Goal: Task Accomplishment & Management: Manage account settings

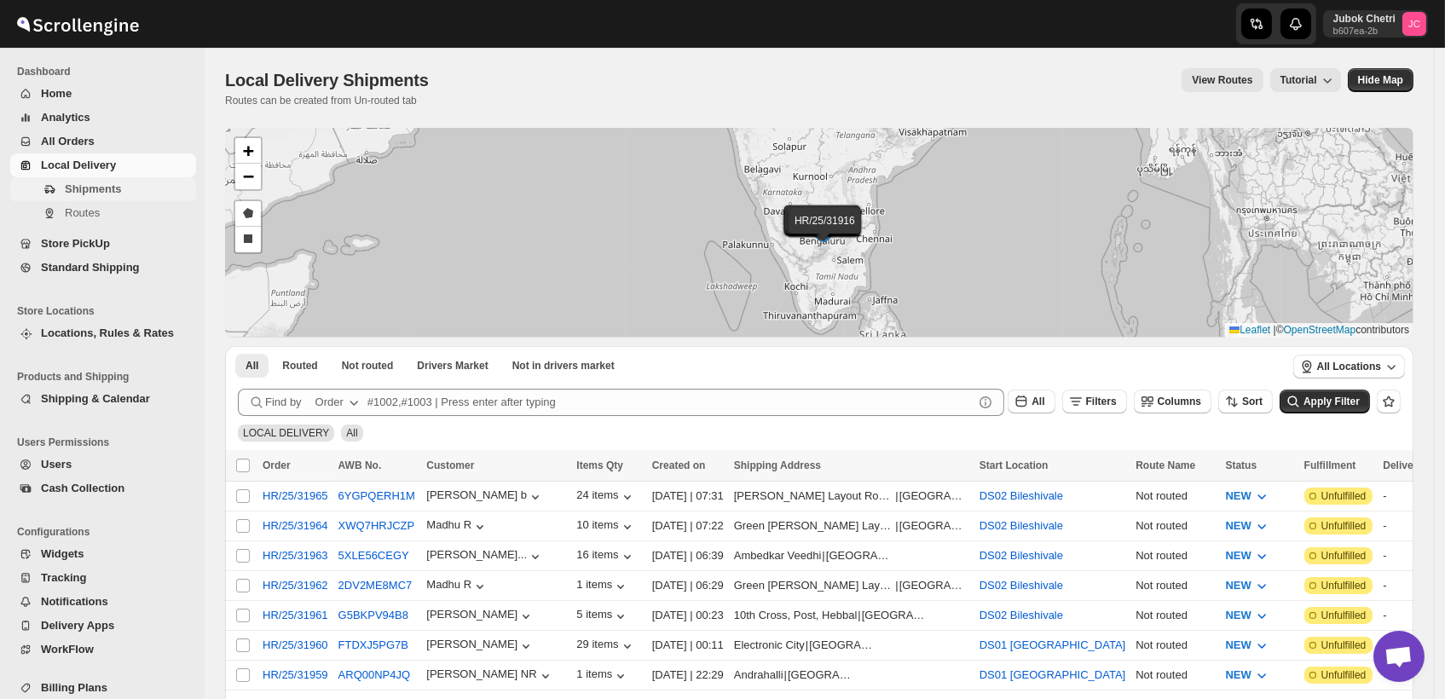
click at [127, 189] on span "Shipments" at bounding box center [129, 189] width 128 height 17
click at [134, 193] on span "Shipments" at bounding box center [129, 189] width 128 height 17
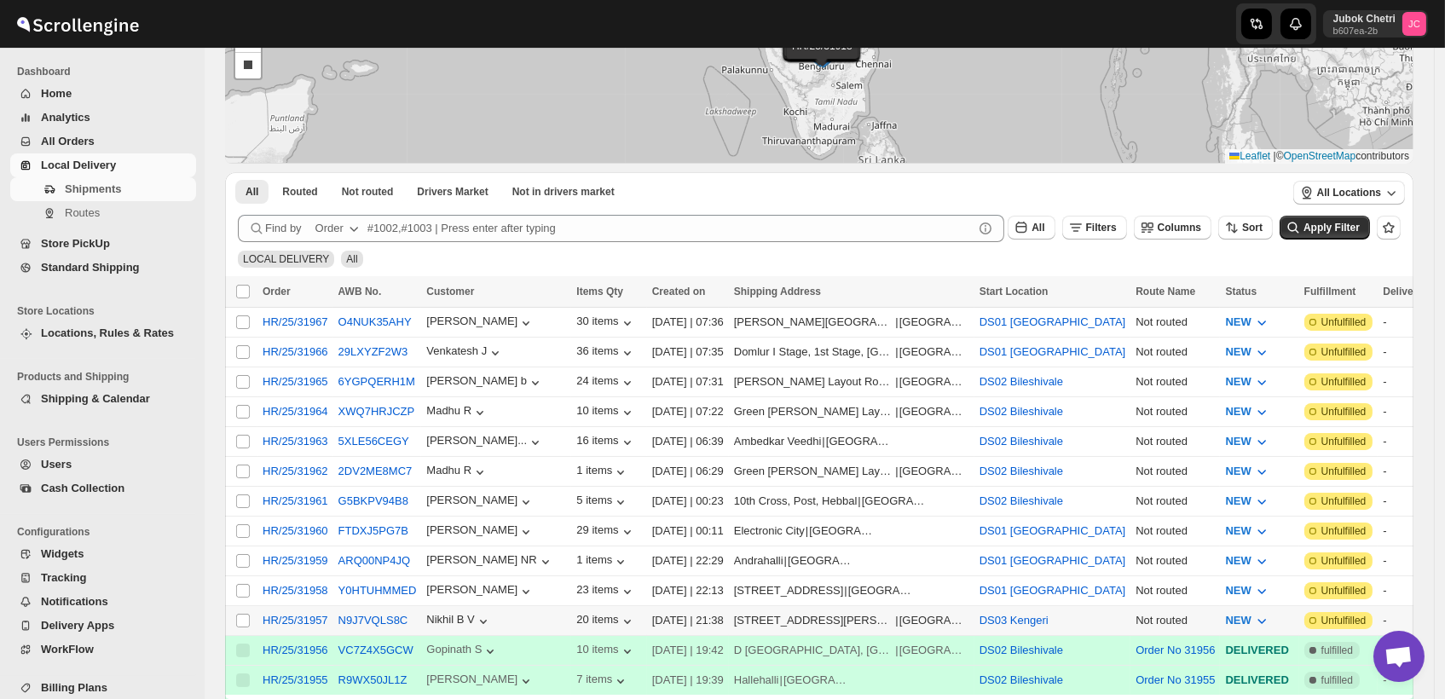
scroll to position [189, 0]
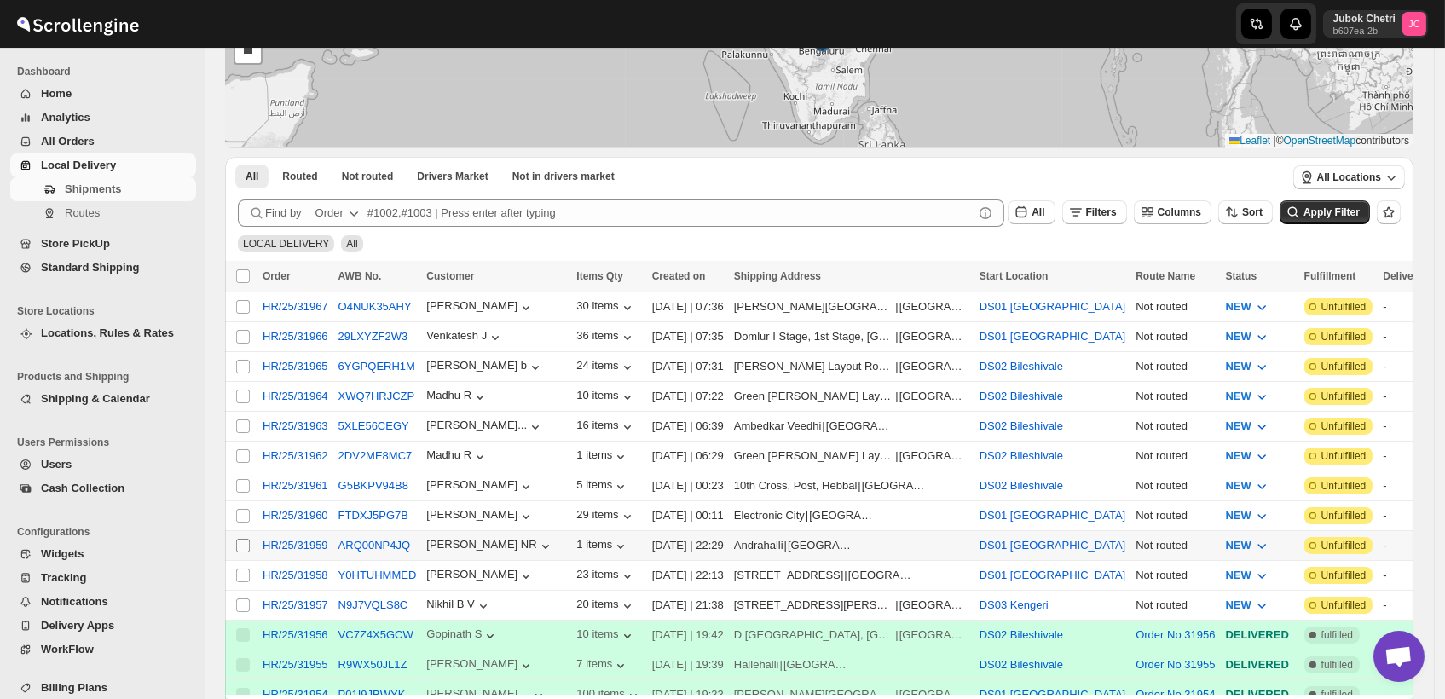
click at [244, 539] on input "Select shipment" at bounding box center [243, 546] width 14 height 14
checkbox input "true"
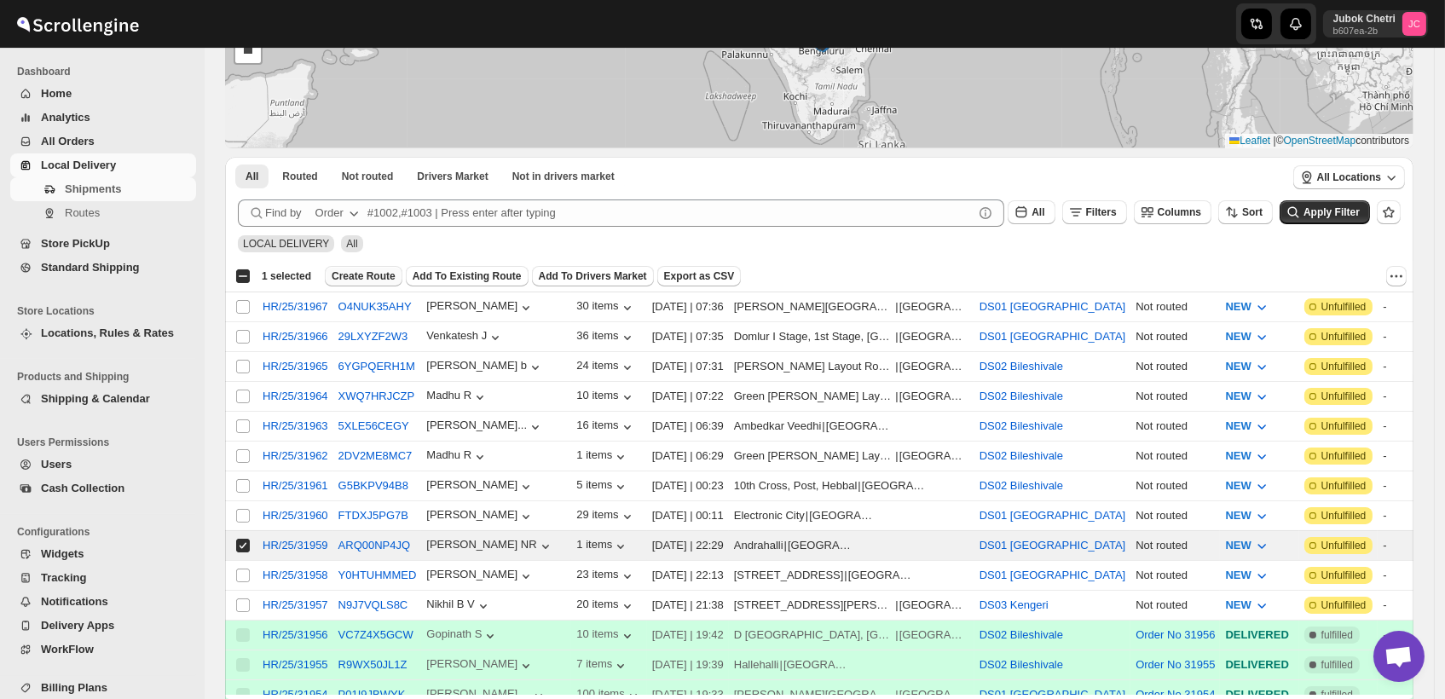
click at [362, 274] on span "Create Route" at bounding box center [364, 276] width 64 height 14
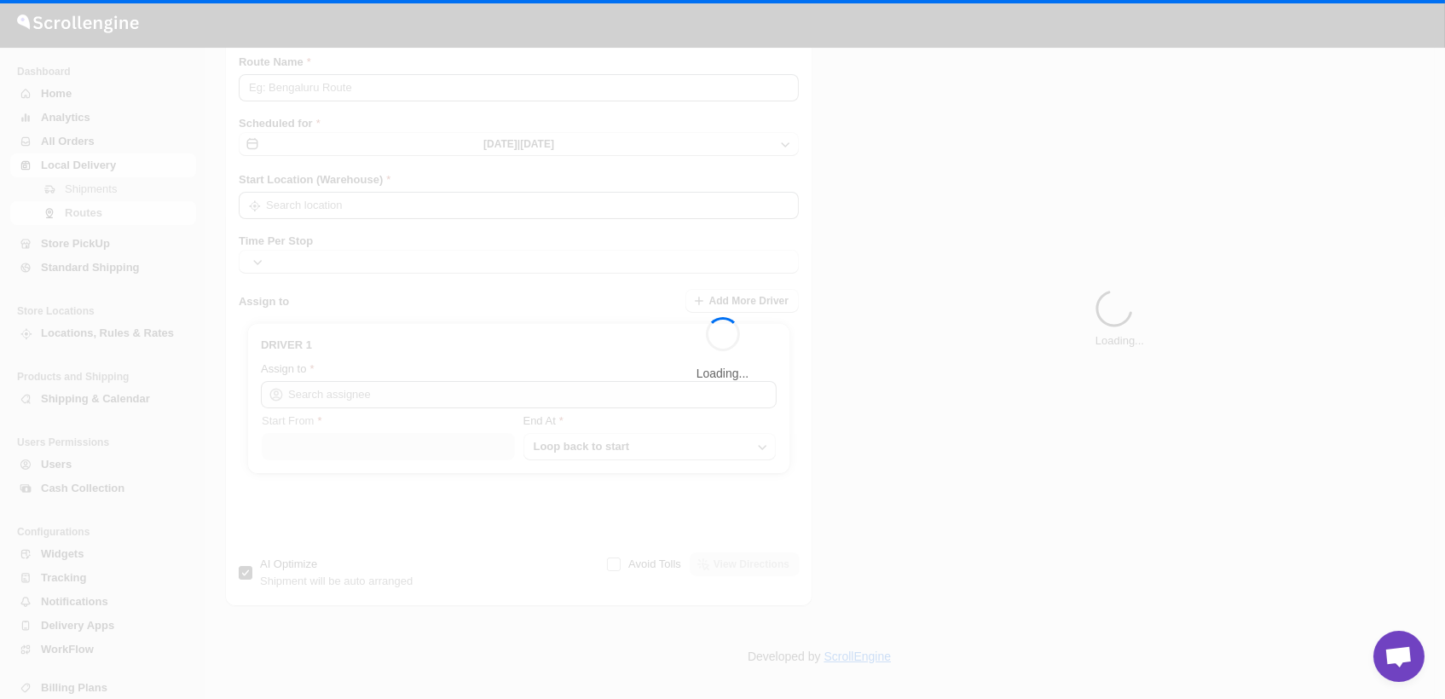
type input "Route - 12/10-0747"
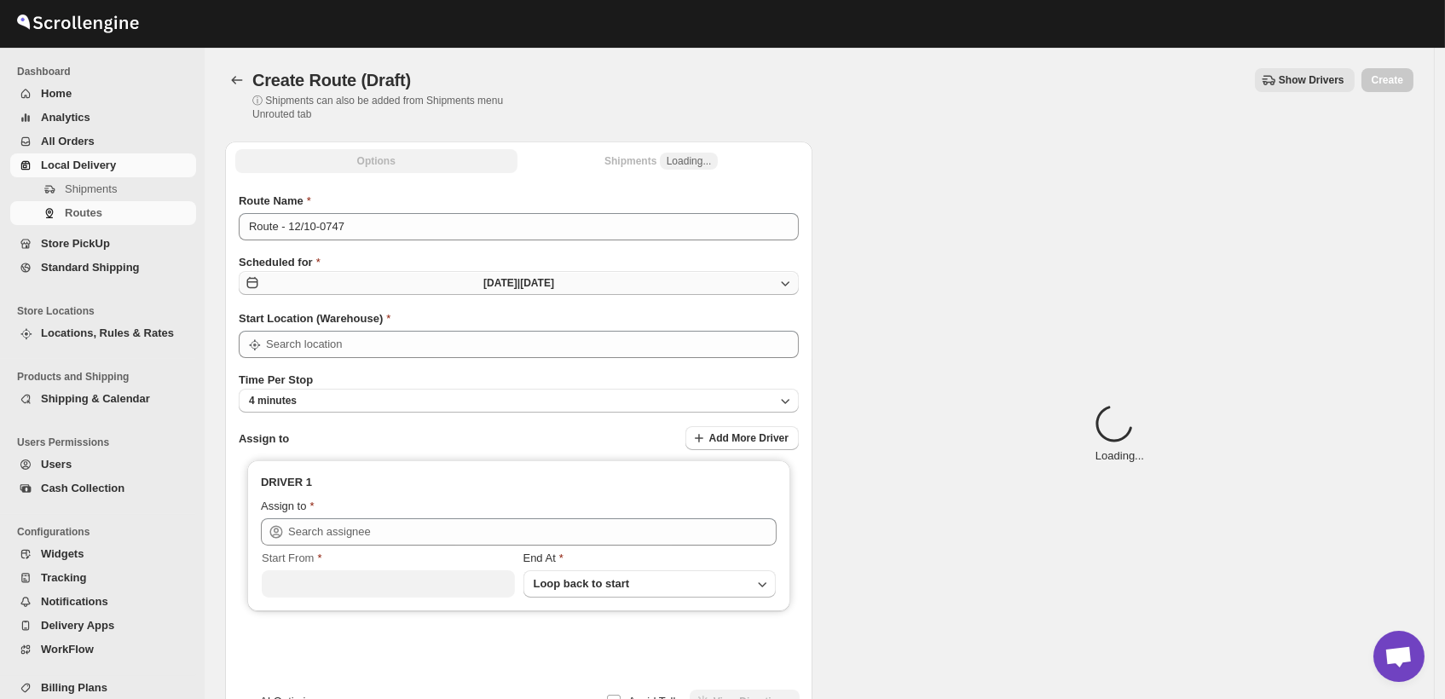
type input "DS01 [GEOGRAPHIC_DATA]"
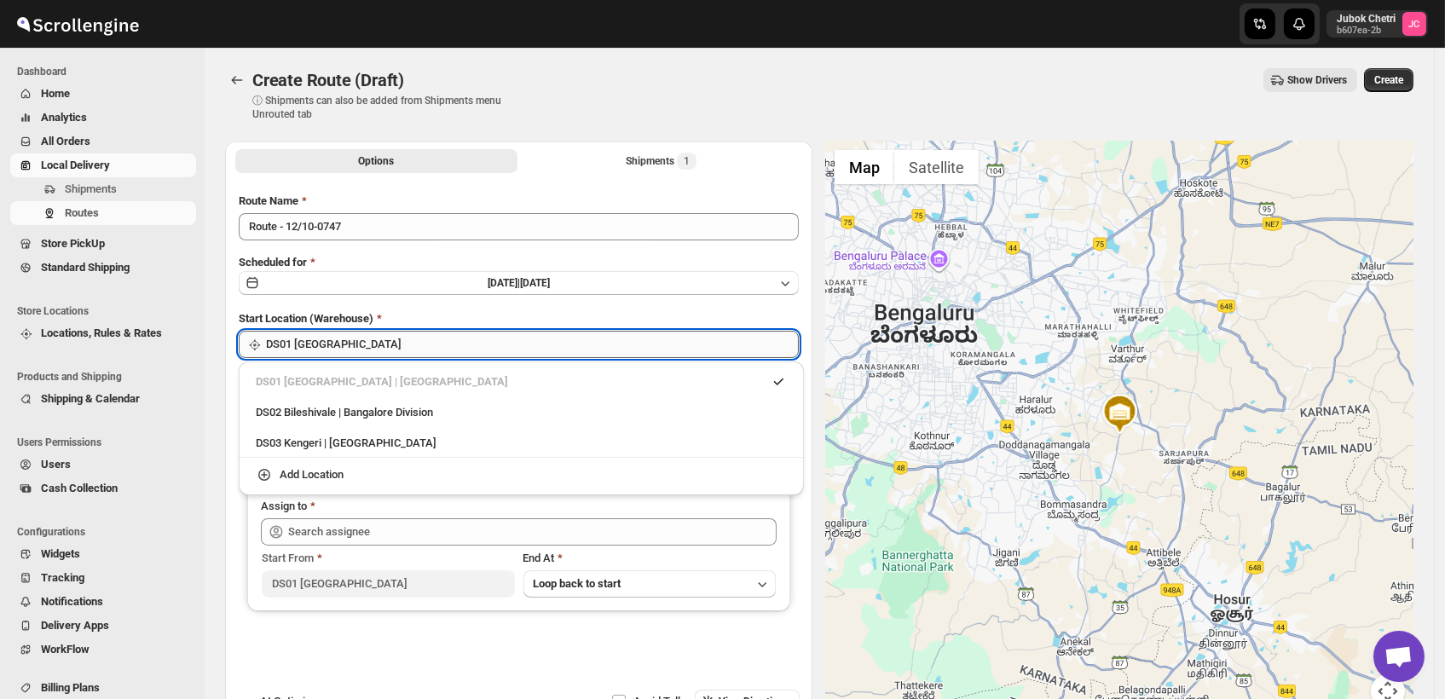
click at [408, 349] on input "DS01 [GEOGRAPHIC_DATA]" at bounding box center [532, 344] width 533 height 27
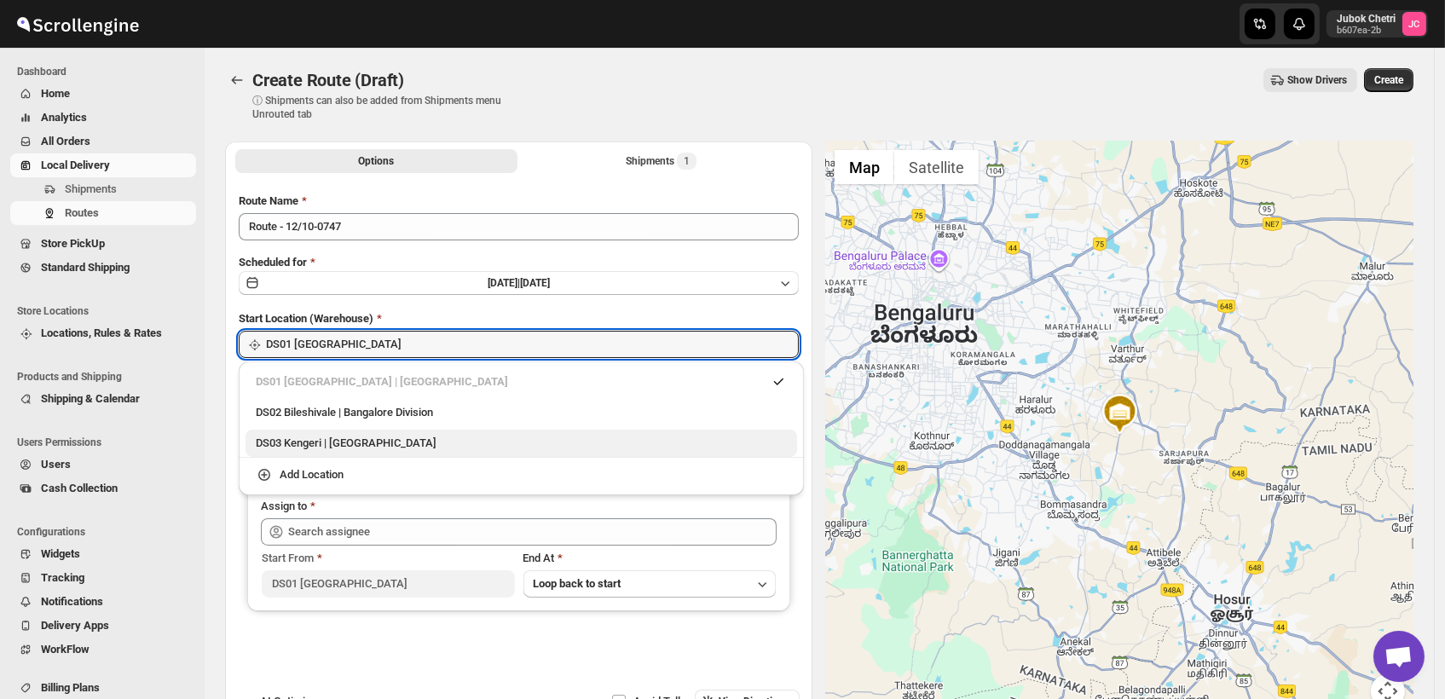
click at [386, 438] on div "DS03 Kengeri | Bengaluru" at bounding box center [521, 443] width 531 height 17
type input "DS03 Kengeri"
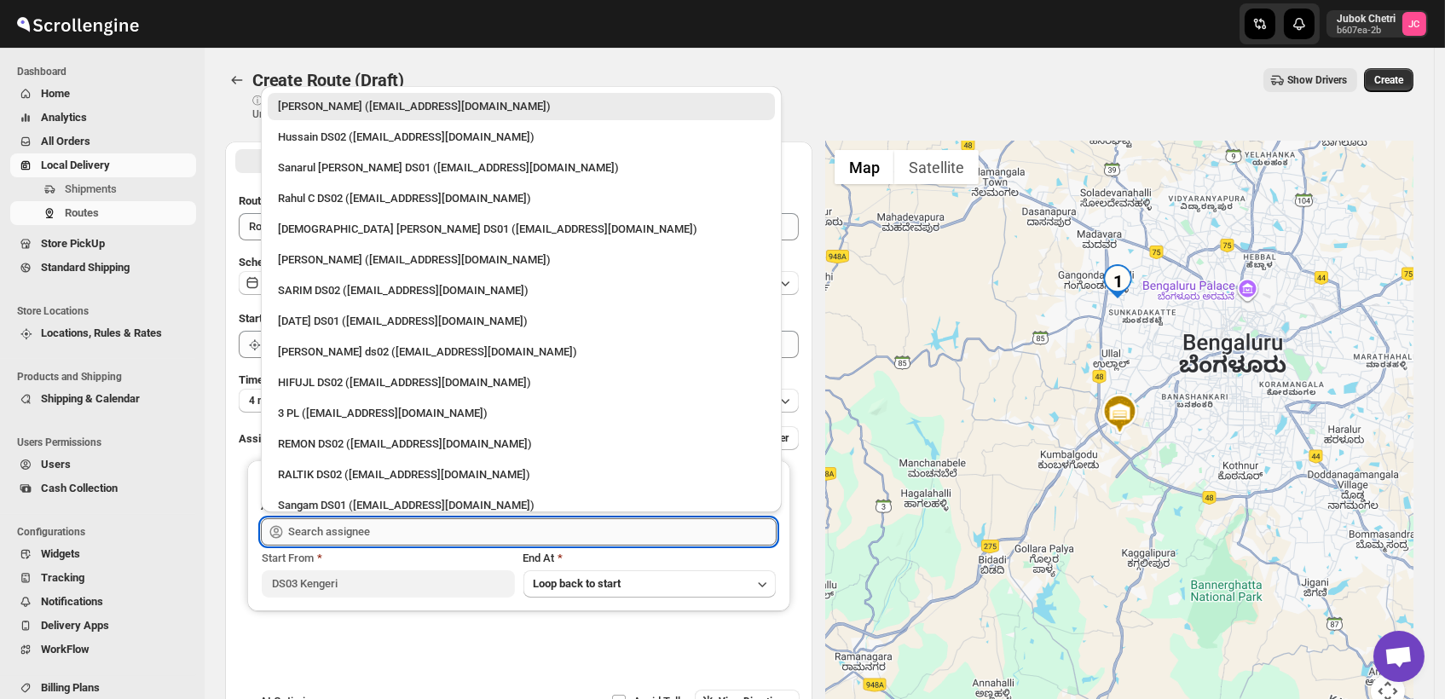
click at [375, 535] on input "text" at bounding box center [532, 531] width 489 height 27
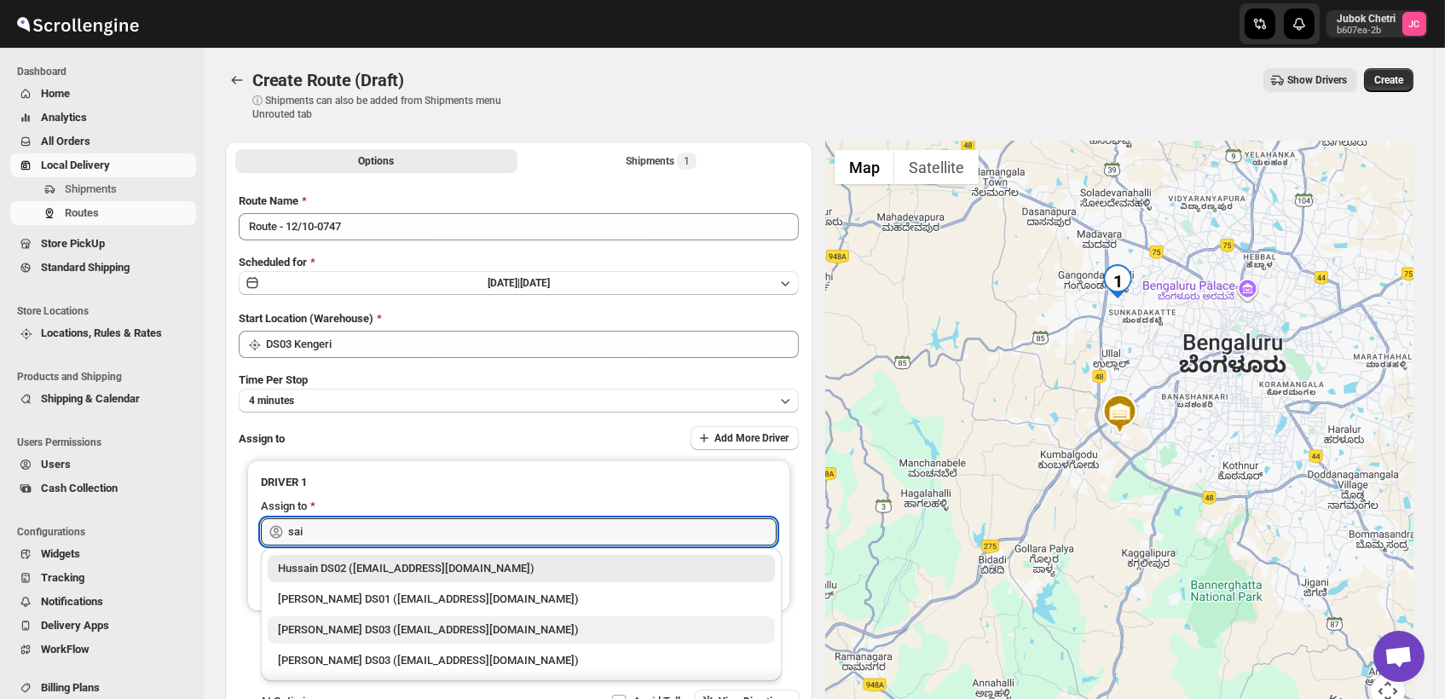
click at [395, 624] on div "Saibur Rahman DS03 (novenik154@ihnpo.com)" at bounding box center [521, 630] width 487 height 17
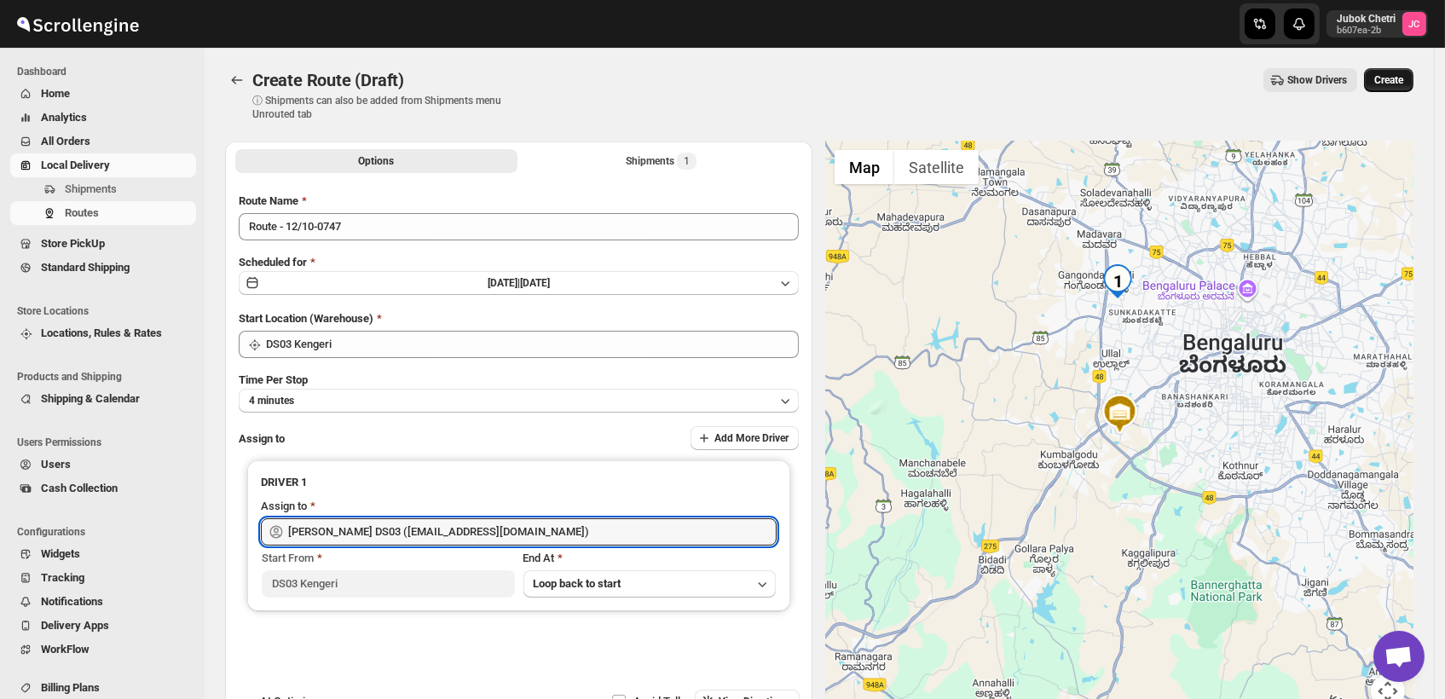
type input "Saibur Rahman DS03 (novenik154@ihnpo.com)"
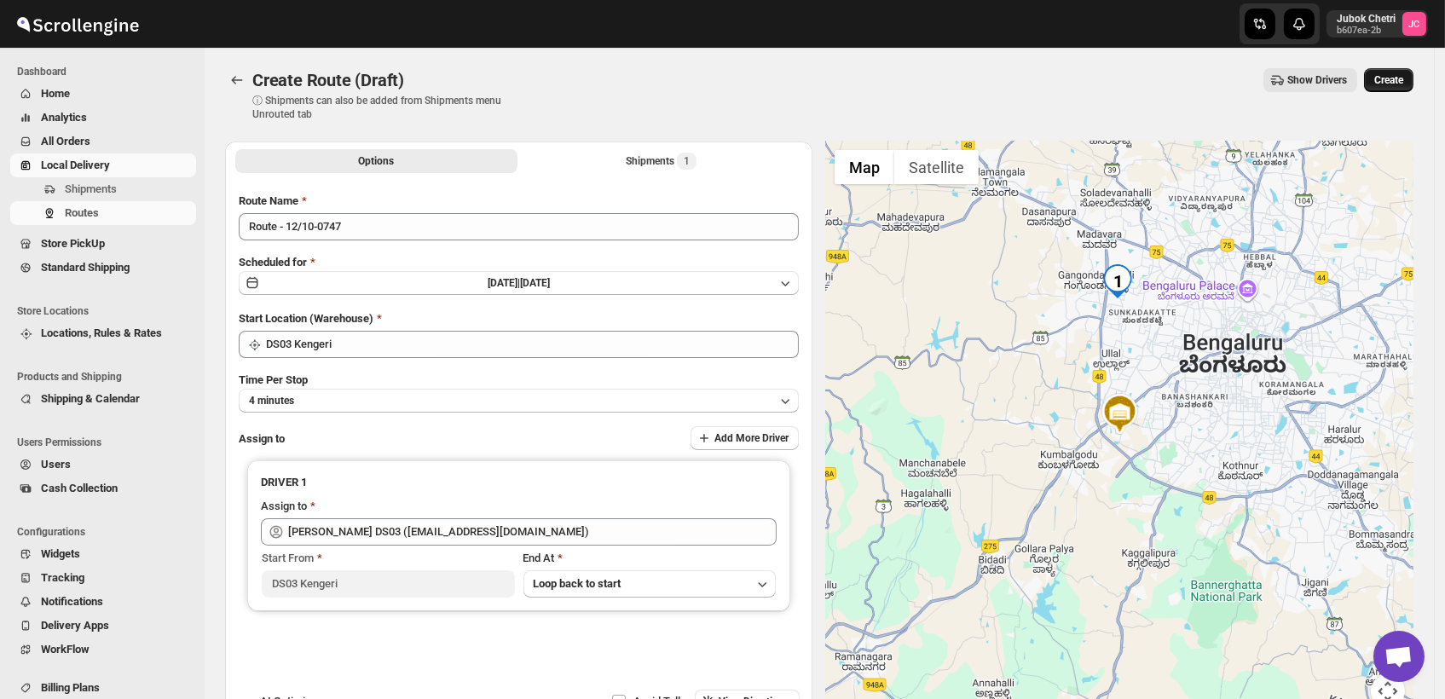
click at [1393, 77] on span "Create" at bounding box center [1388, 80] width 29 height 14
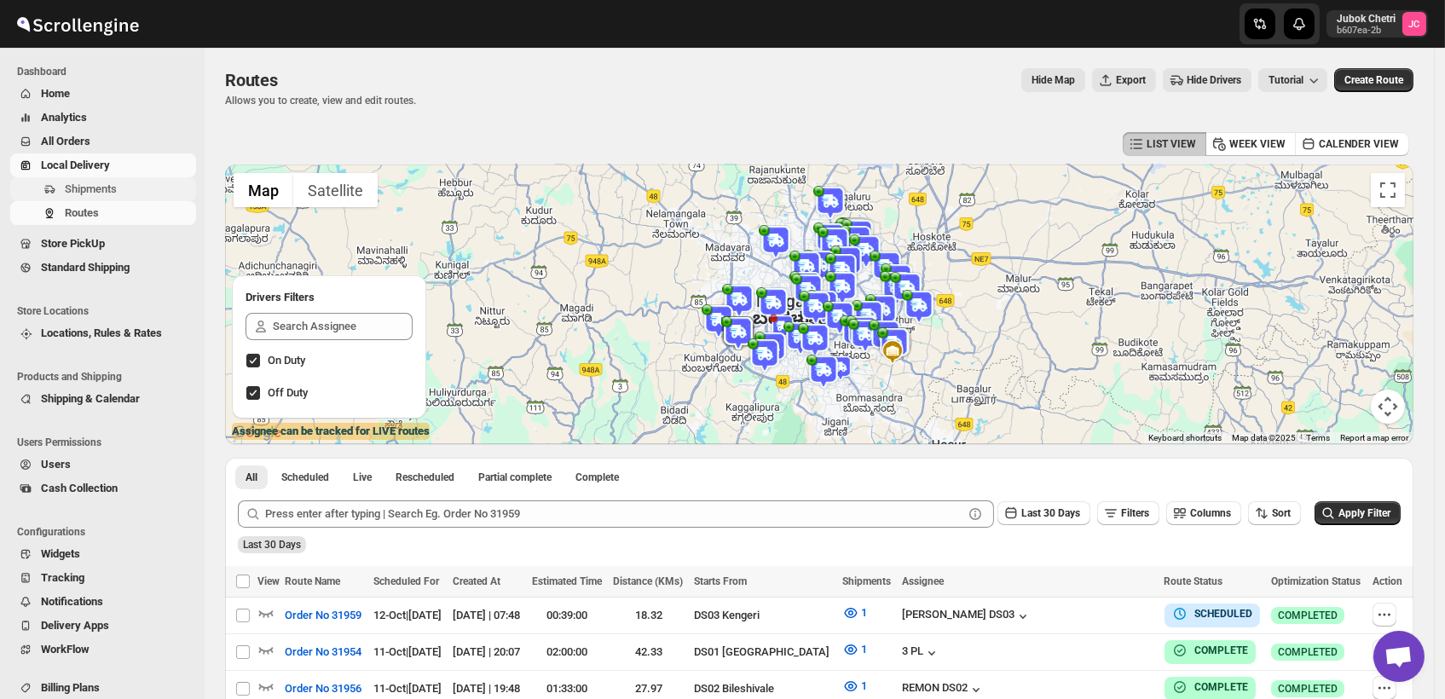
click at [106, 193] on span "Shipments" at bounding box center [91, 188] width 52 height 13
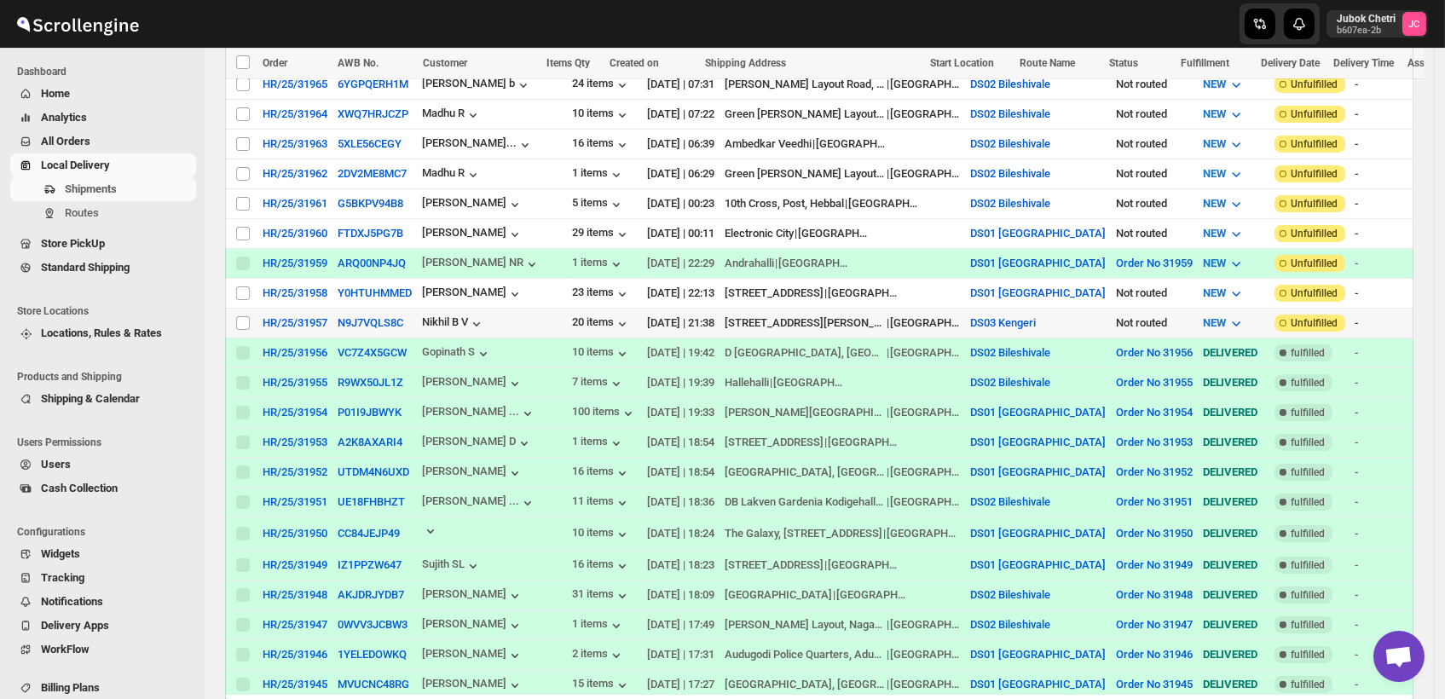
scroll to position [379, 0]
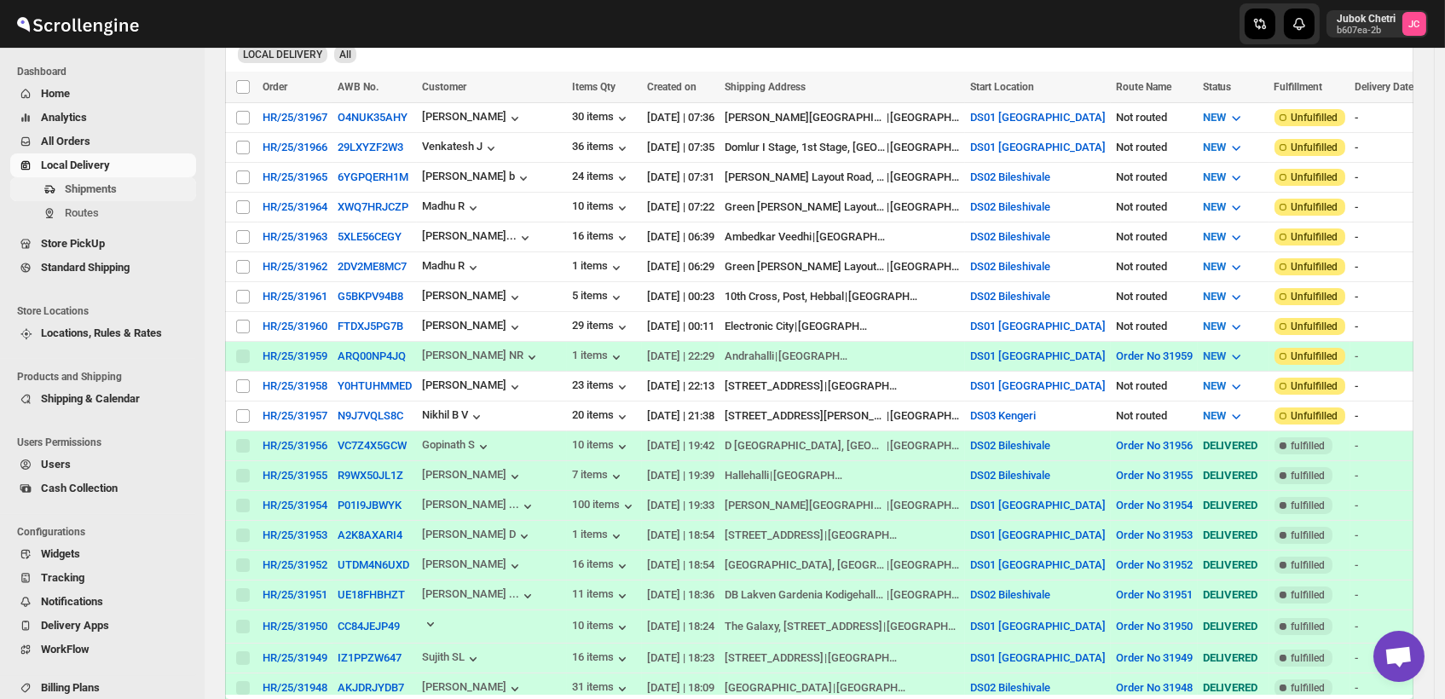
click at [109, 184] on span "Shipments" at bounding box center [91, 188] width 52 height 13
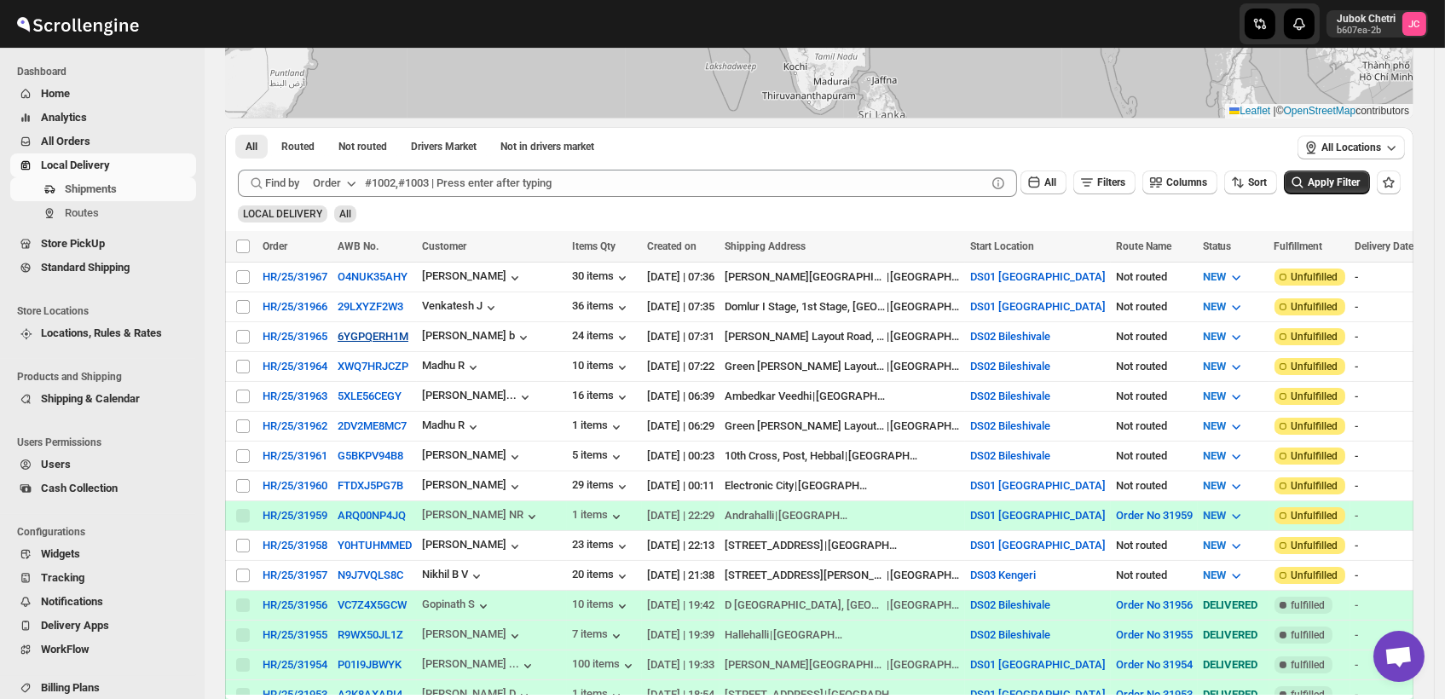
scroll to position [284, 0]
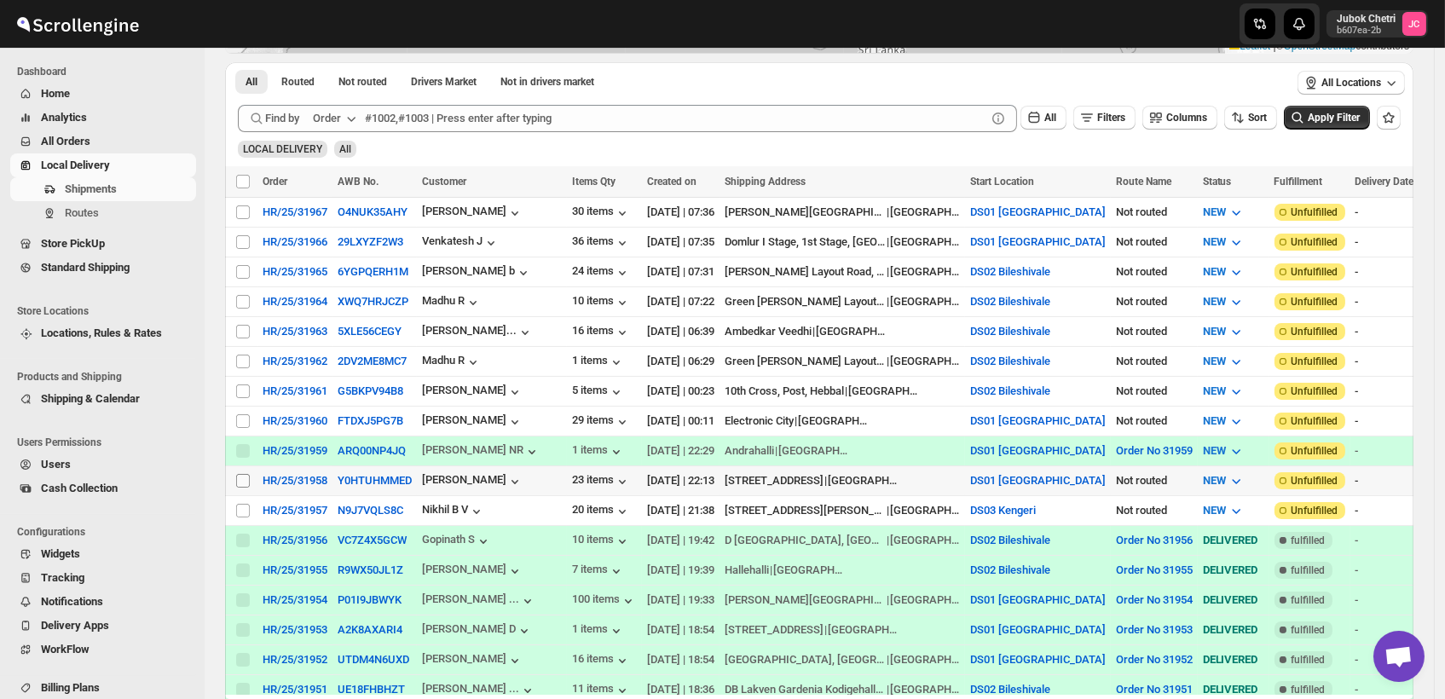
click at [240, 474] on input "Select shipment" at bounding box center [243, 481] width 14 height 14
checkbox input "true"
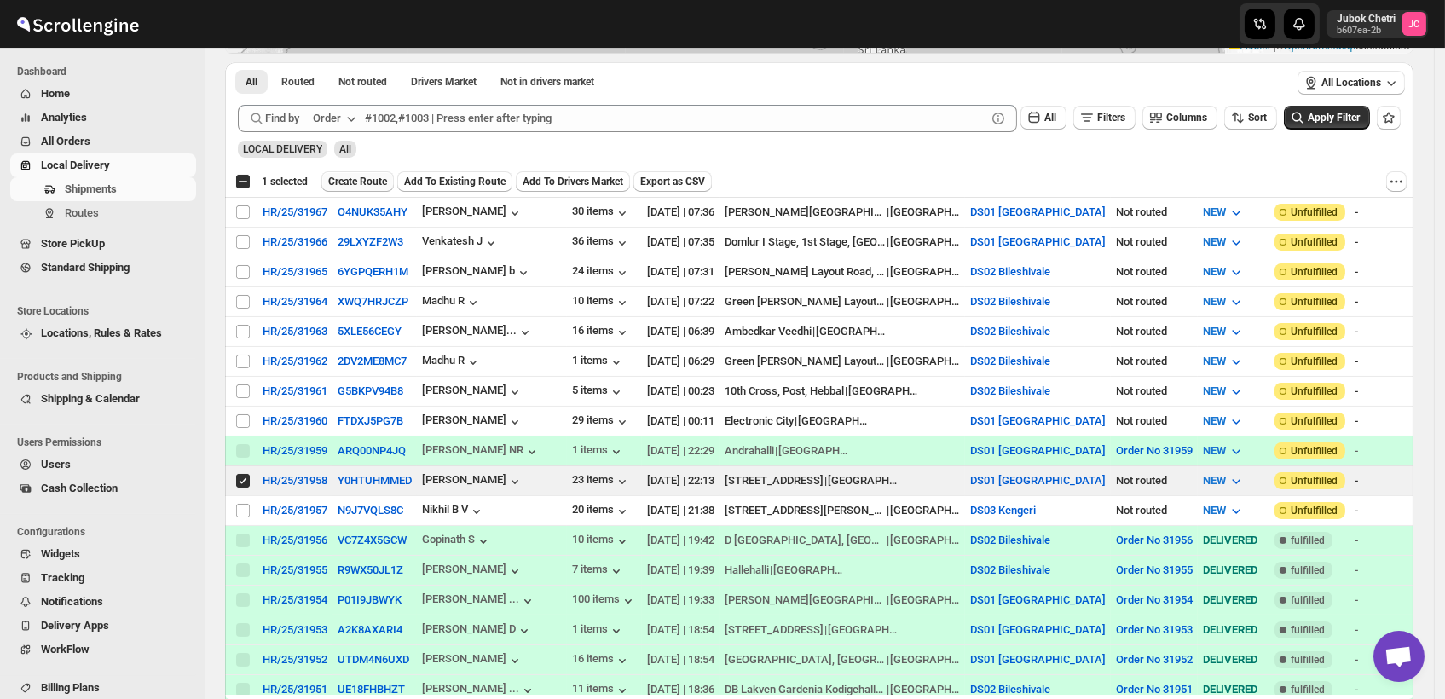
click at [366, 175] on span "Create Route" at bounding box center [357, 182] width 59 height 14
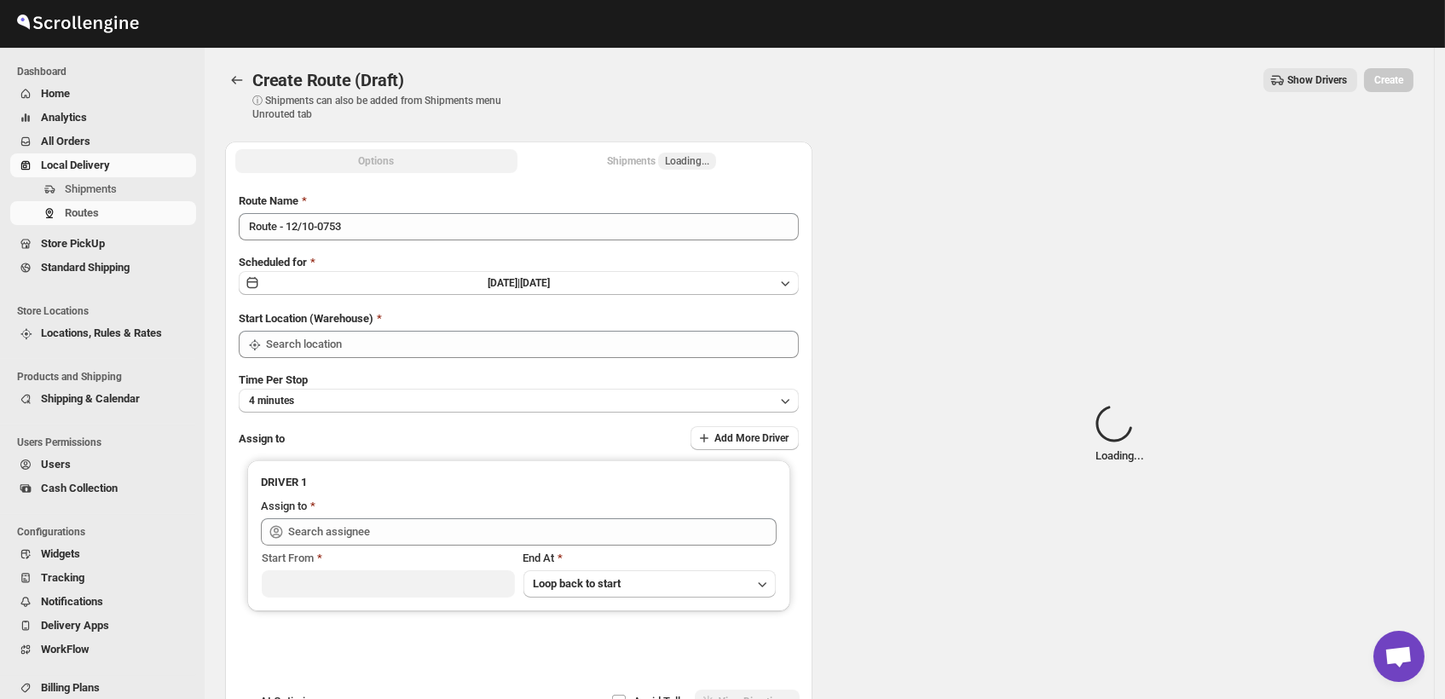
type input "DS01 [GEOGRAPHIC_DATA]"
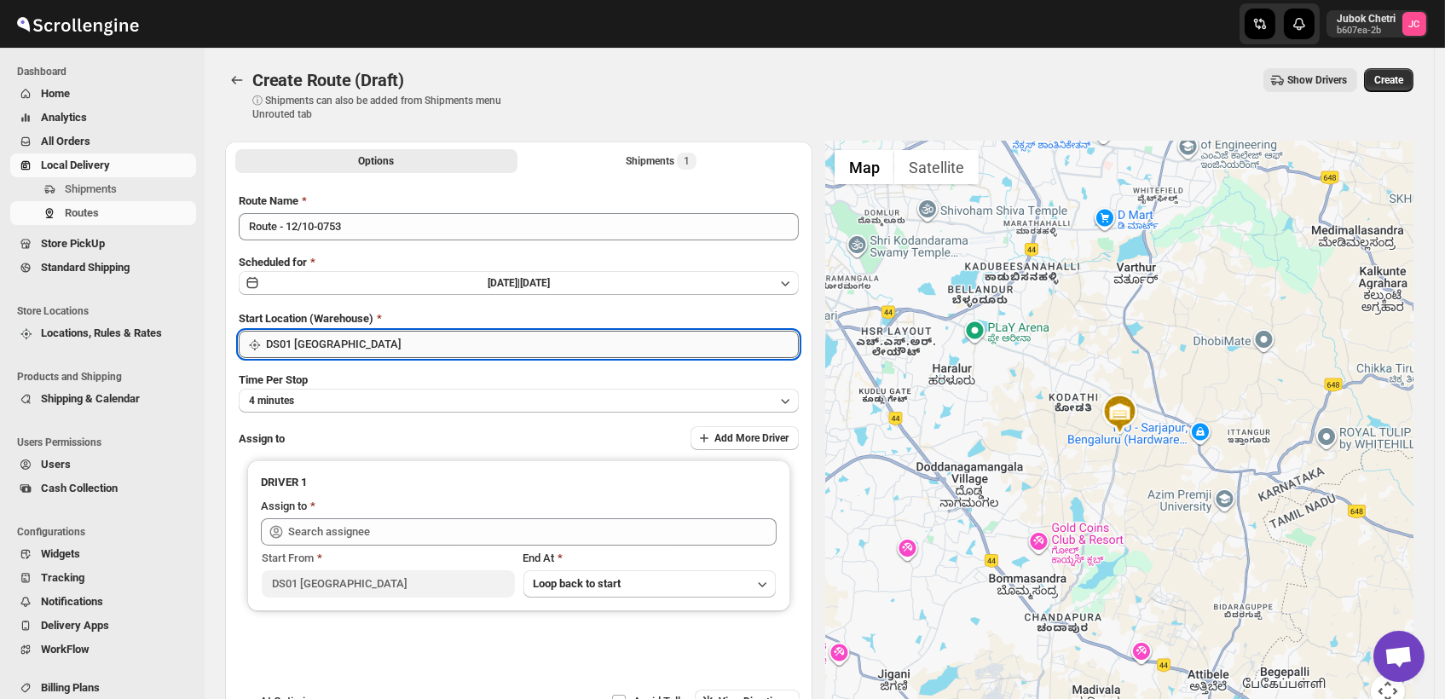
click at [410, 350] on input "DS01 [GEOGRAPHIC_DATA]" at bounding box center [532, 344] width 533 height 27
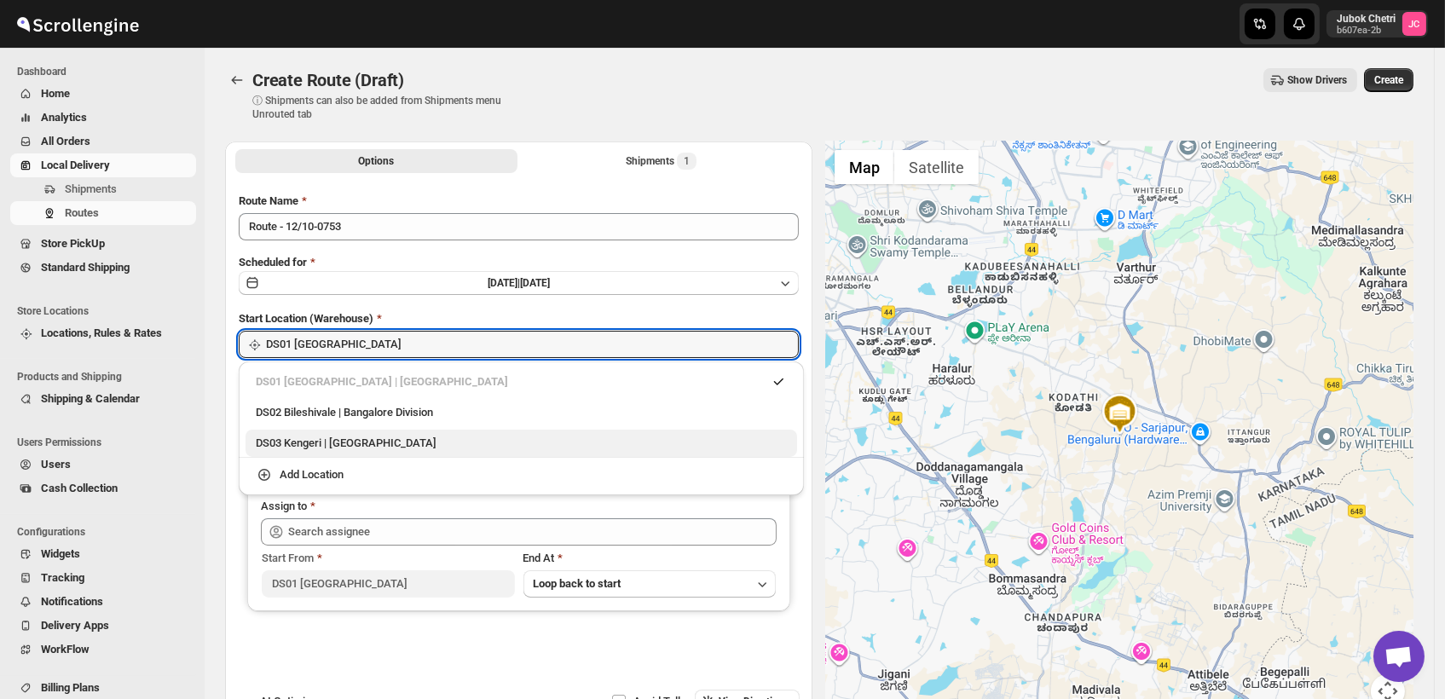
click at [382, 431] on div "DS03 Kengeri | Bengaluru" at bounding box center [522, 443] width 552 height 27
type input "DS03 Kengeri"
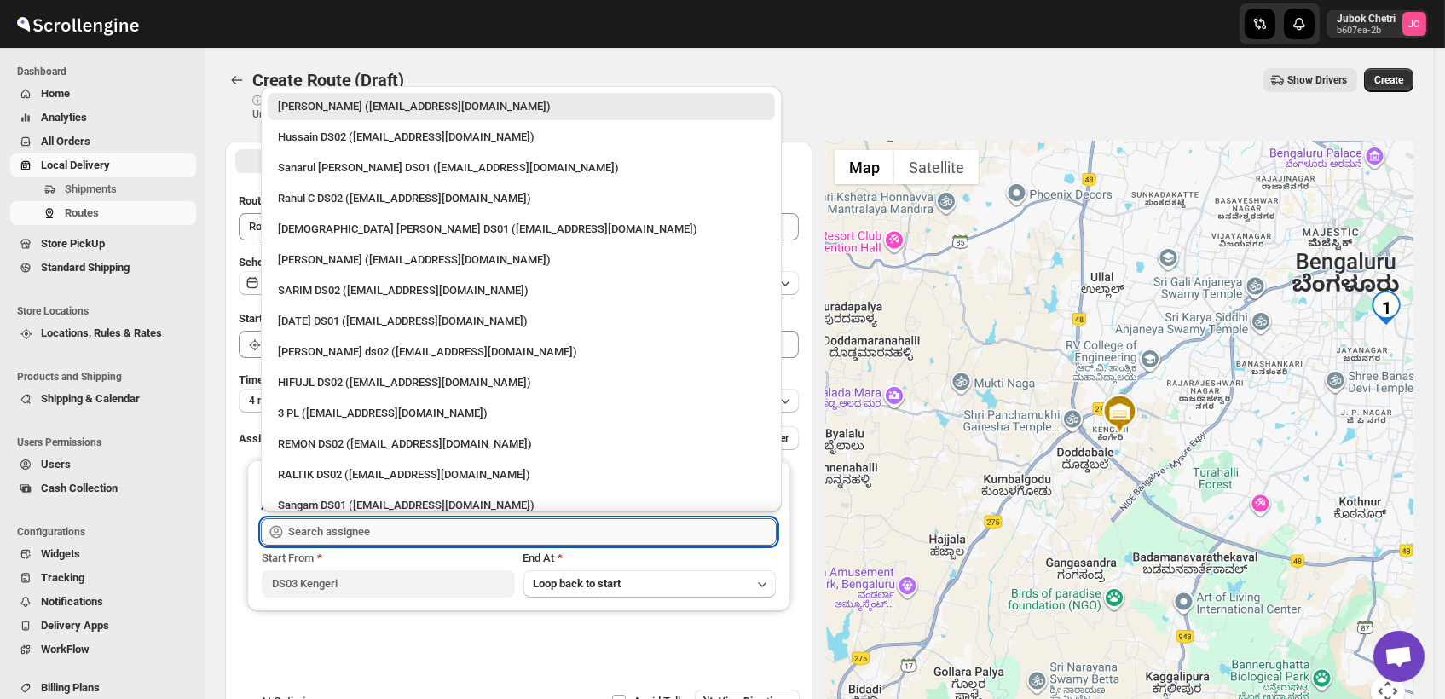
click at [352, 534] on input "text" at bounding box center [532, 531] width 489 height 27
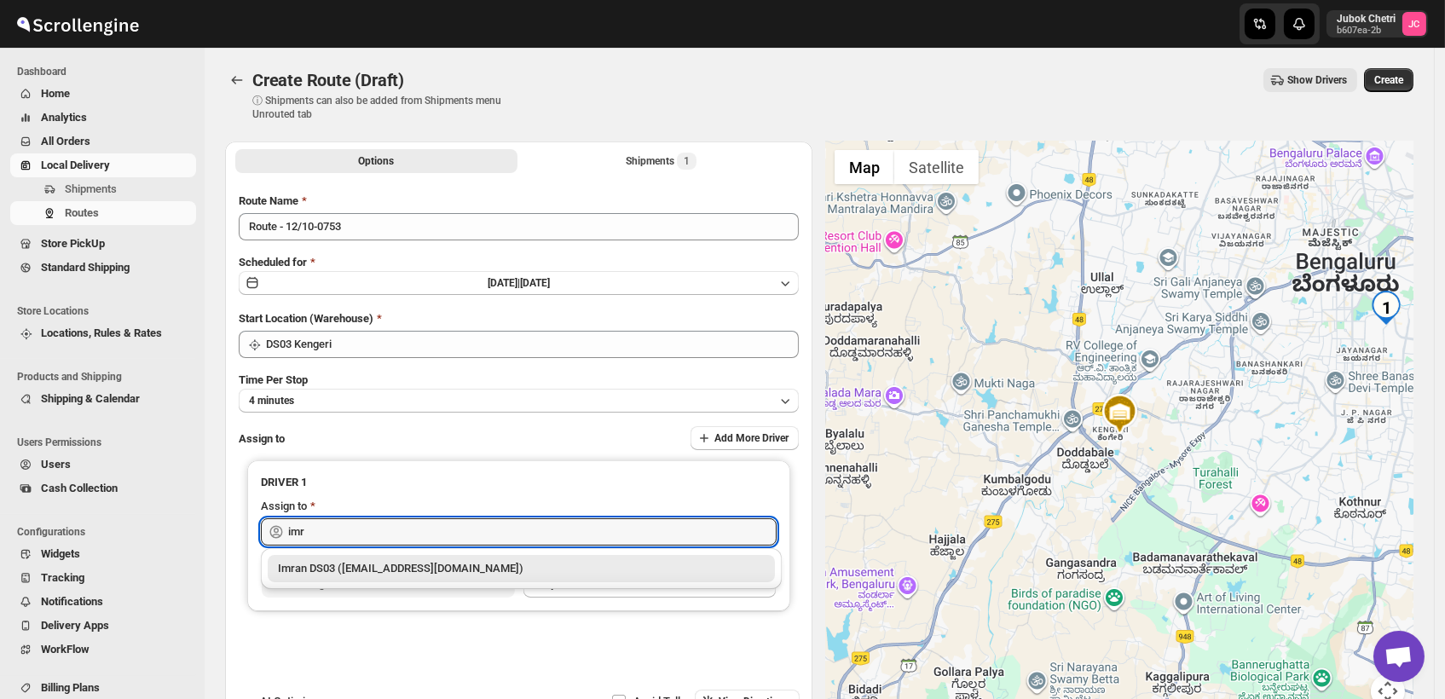
click at [441, 568] on div "Imran DS03 (tiwowe6147@mv6a.com)" at bounding box center [521, 568] width 487 height 17
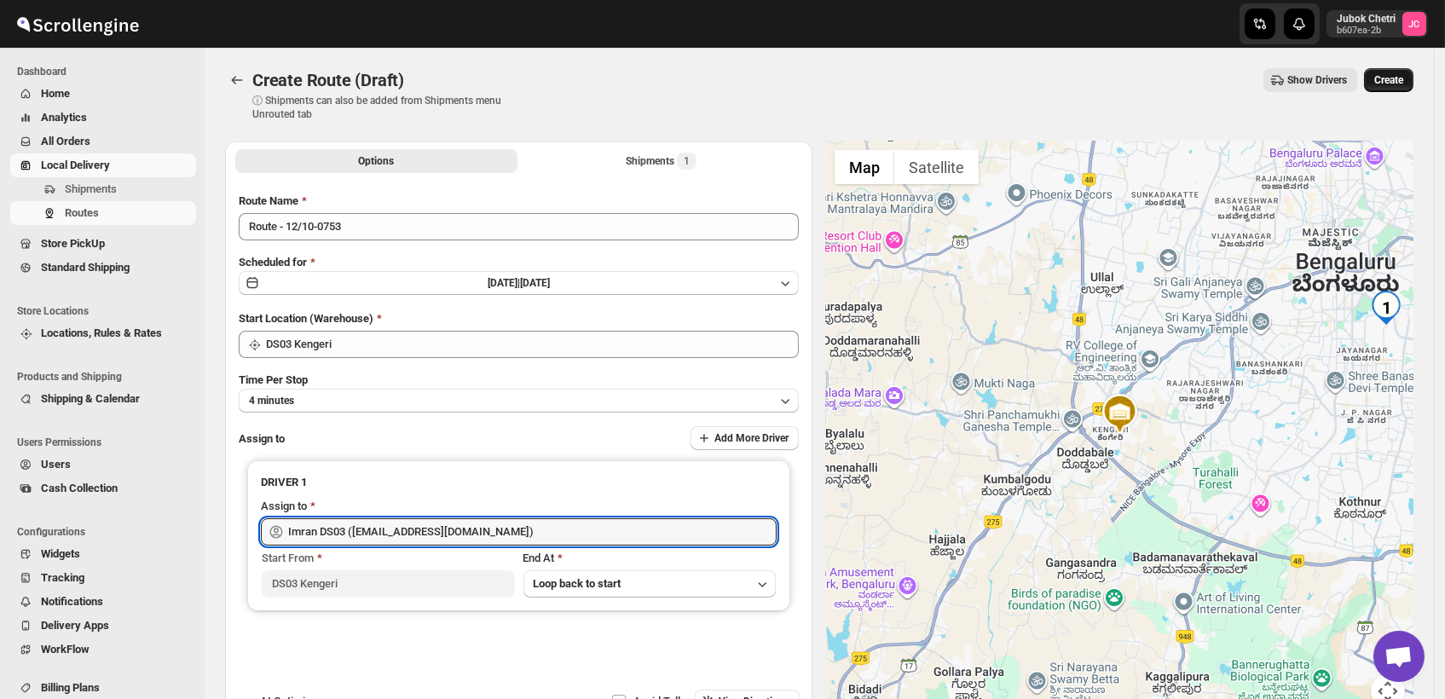
type input "Imran DS03 (tiwowe6147@mv6a.com)"
click at [1397, 76] on span "Create" at bounding box center [1388, 80] width 29 height 14
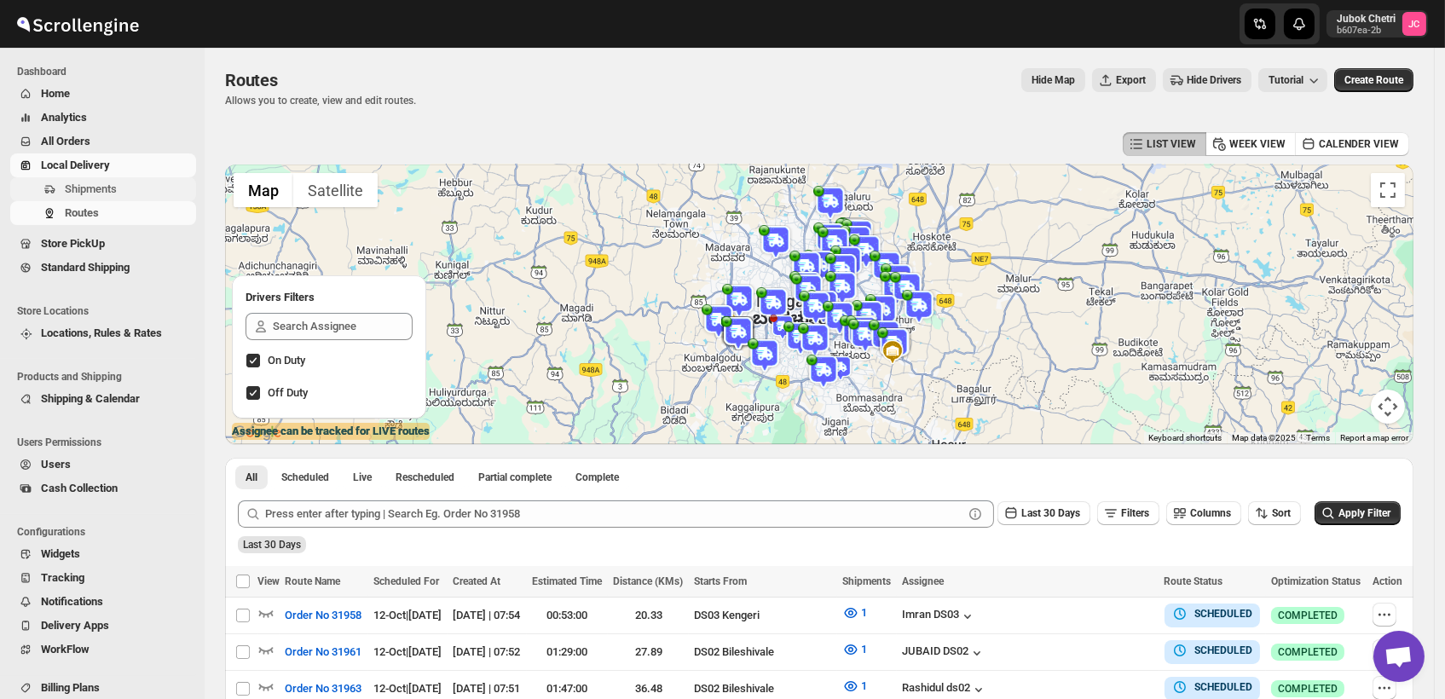
click at [143, 181] on span "Shipments" at bounding box center [129, 189] width 128 height 17
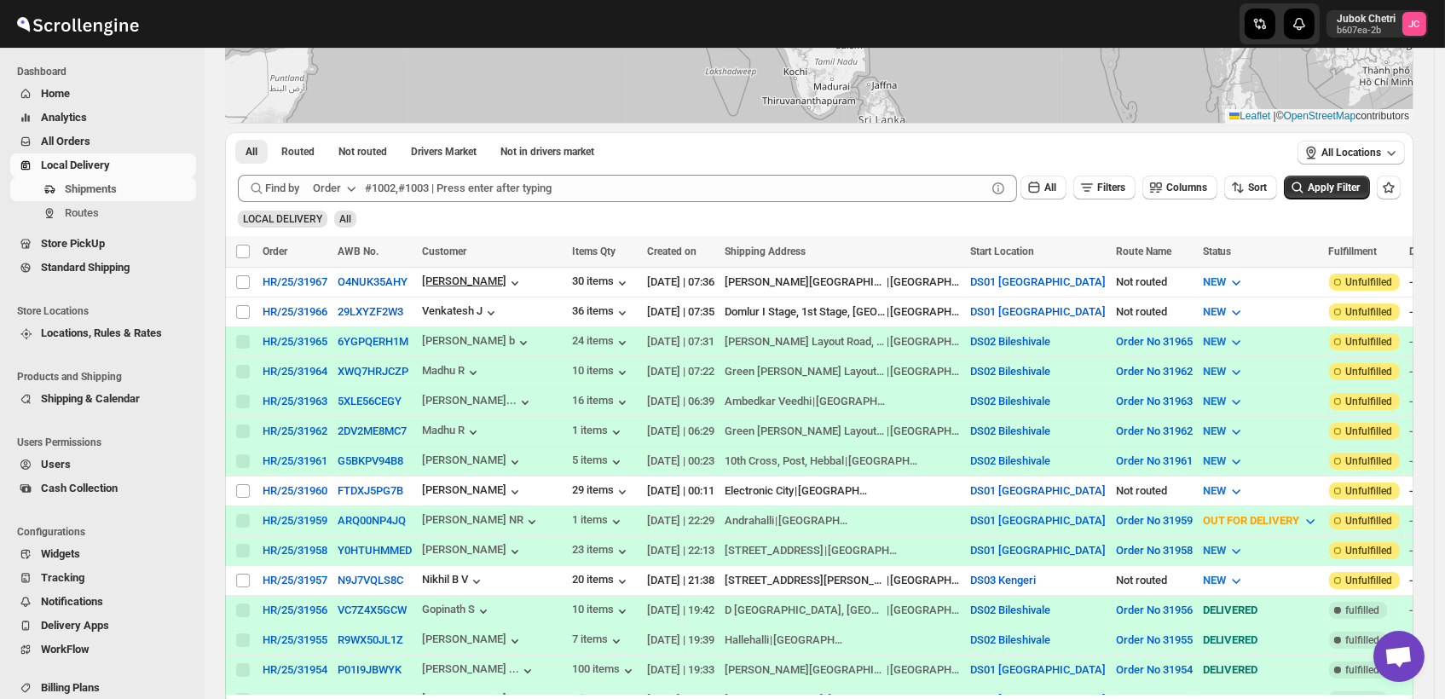
scroll to position [284, 0]
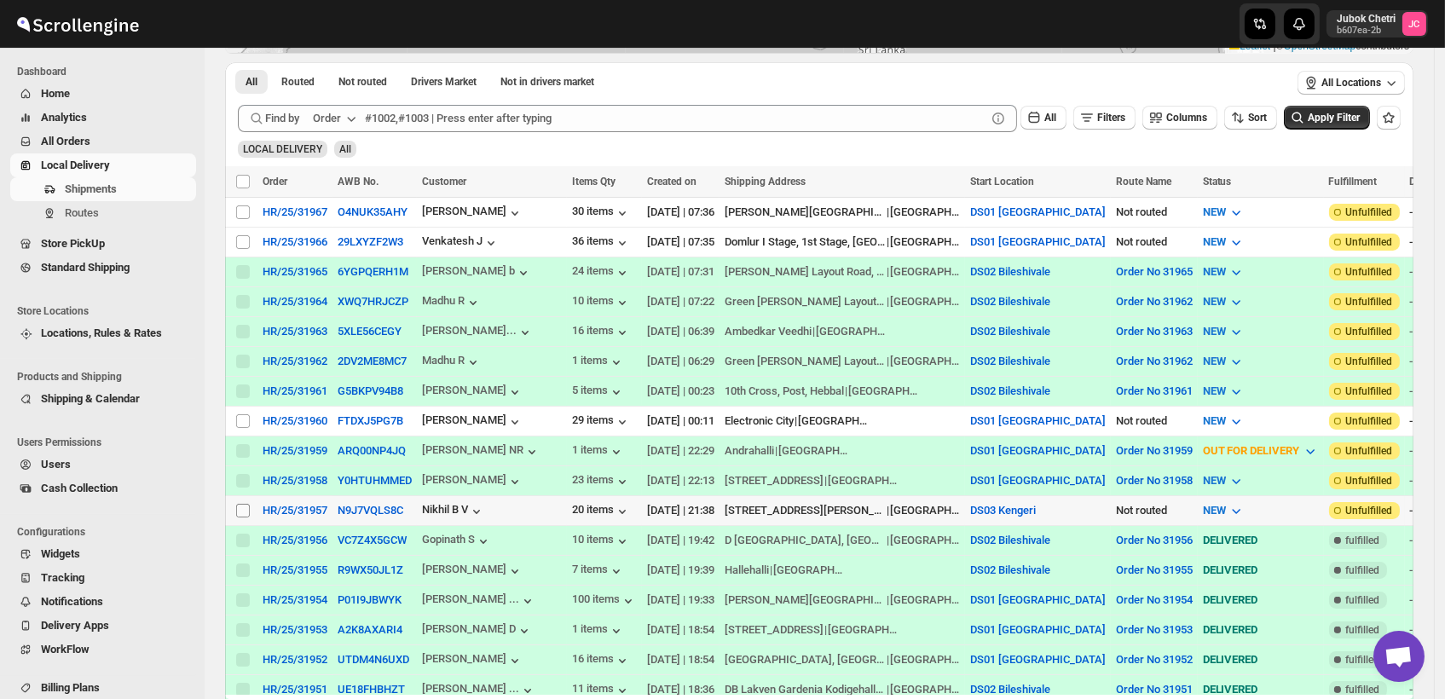
click at [240, 504] on input "Select shipment" at bounding box center [243, 511] width 14 height 14
checkbox input "true"
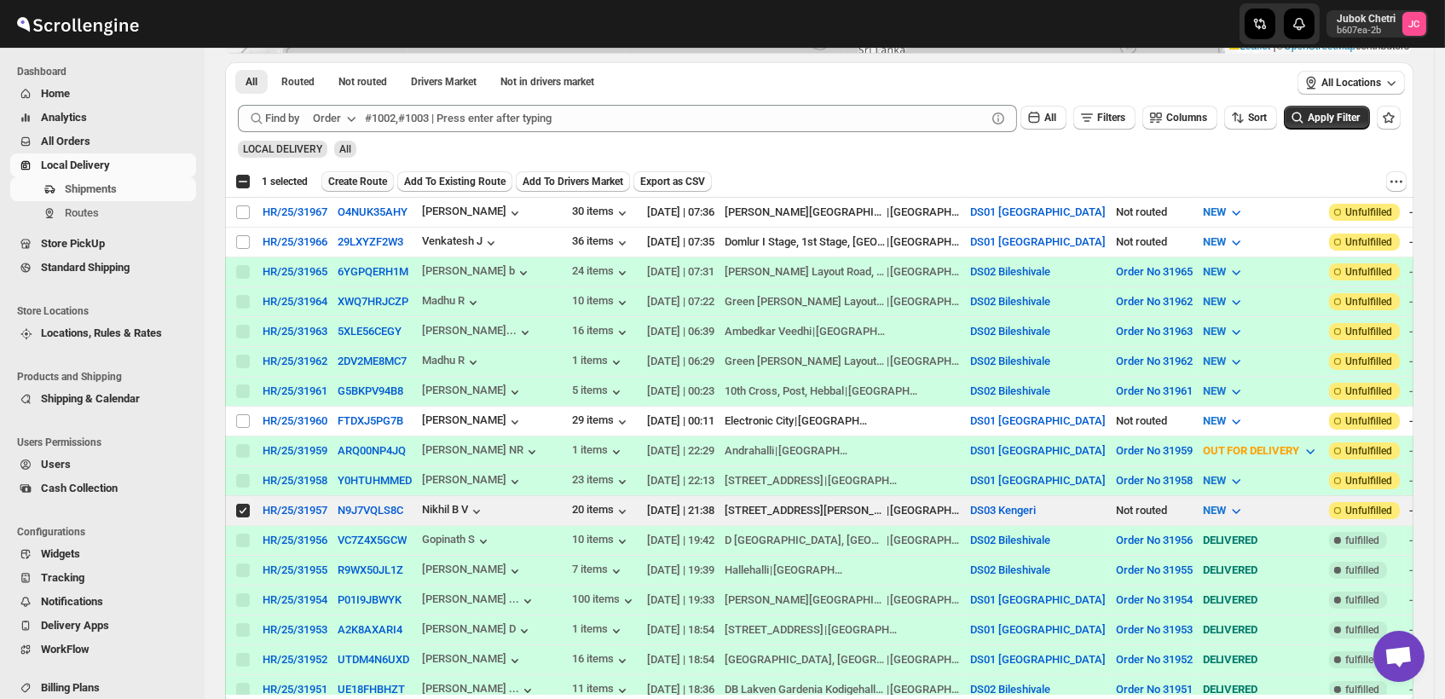
click at [373, 178] on span "Create Route" at bounding box center [357, 182] width 59 height 14
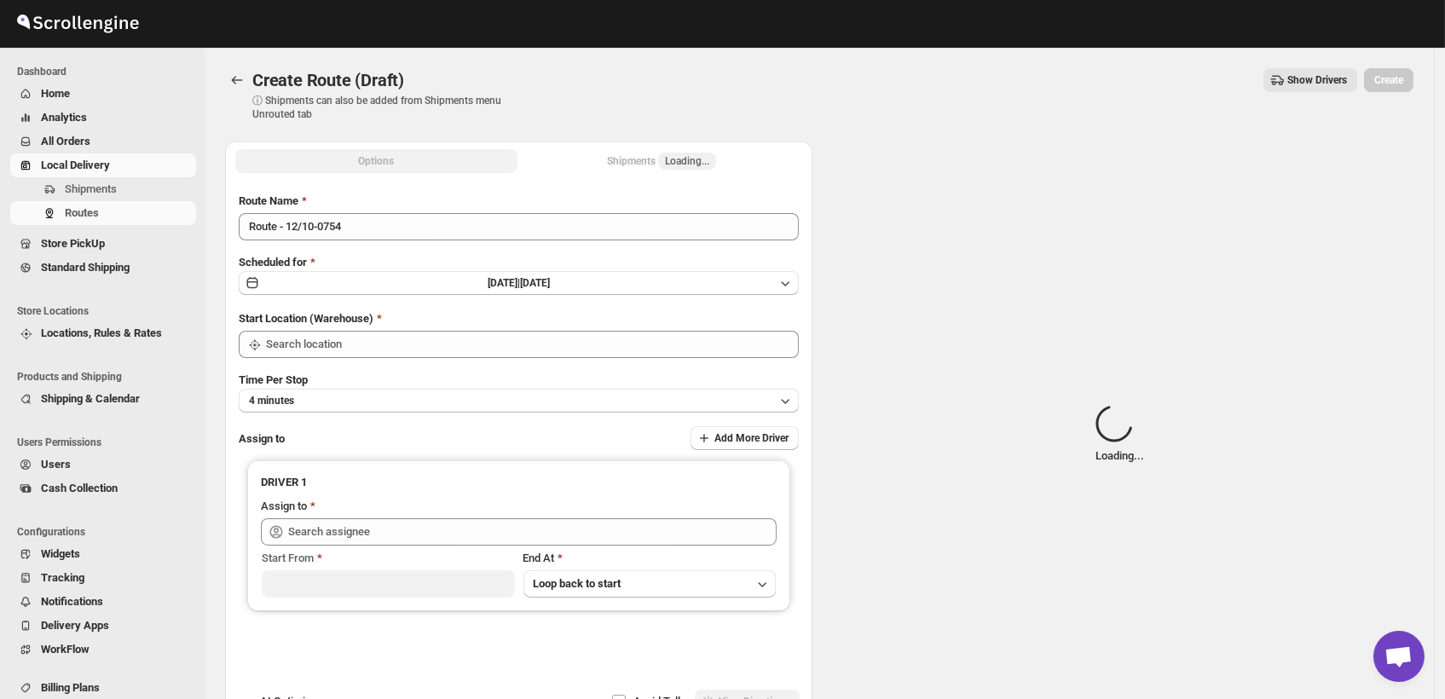
type input "DS03 Kengeri"
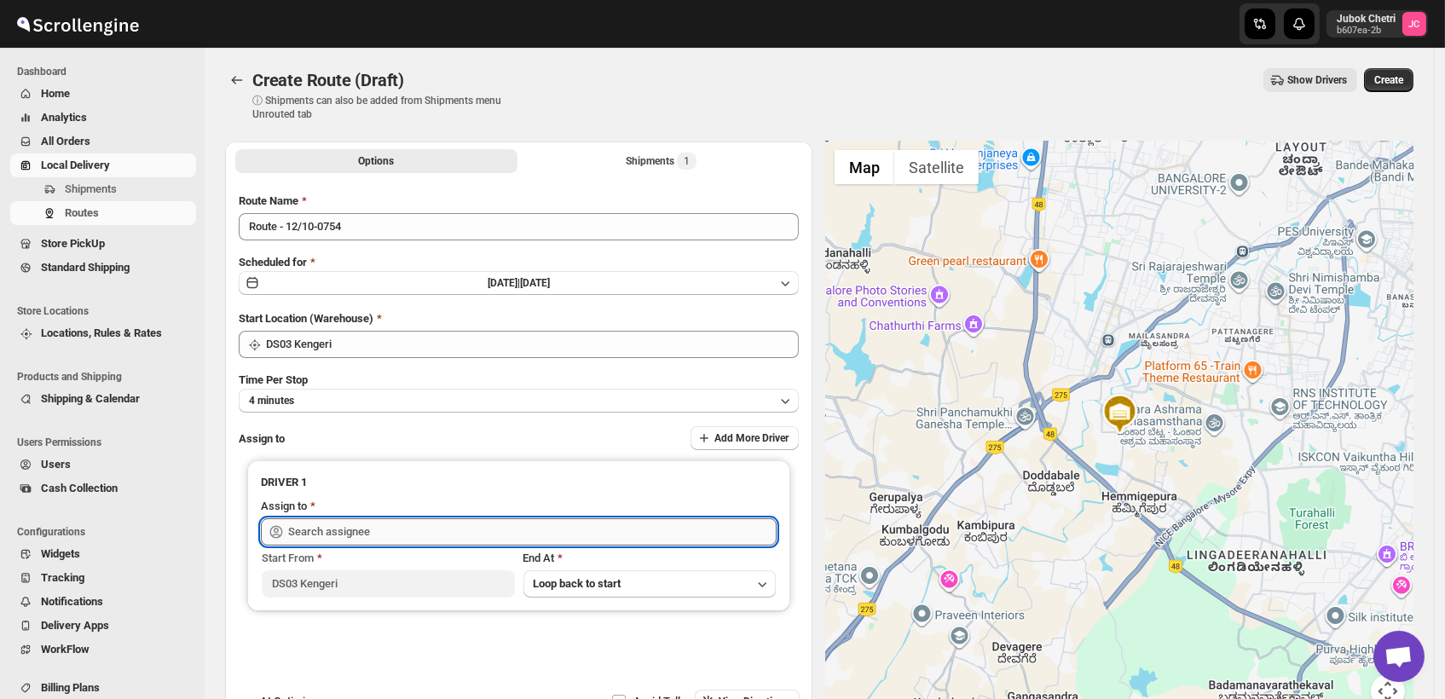
click at [351, 532] on input "text" at bounding box center [532, 531] width 489 height 27
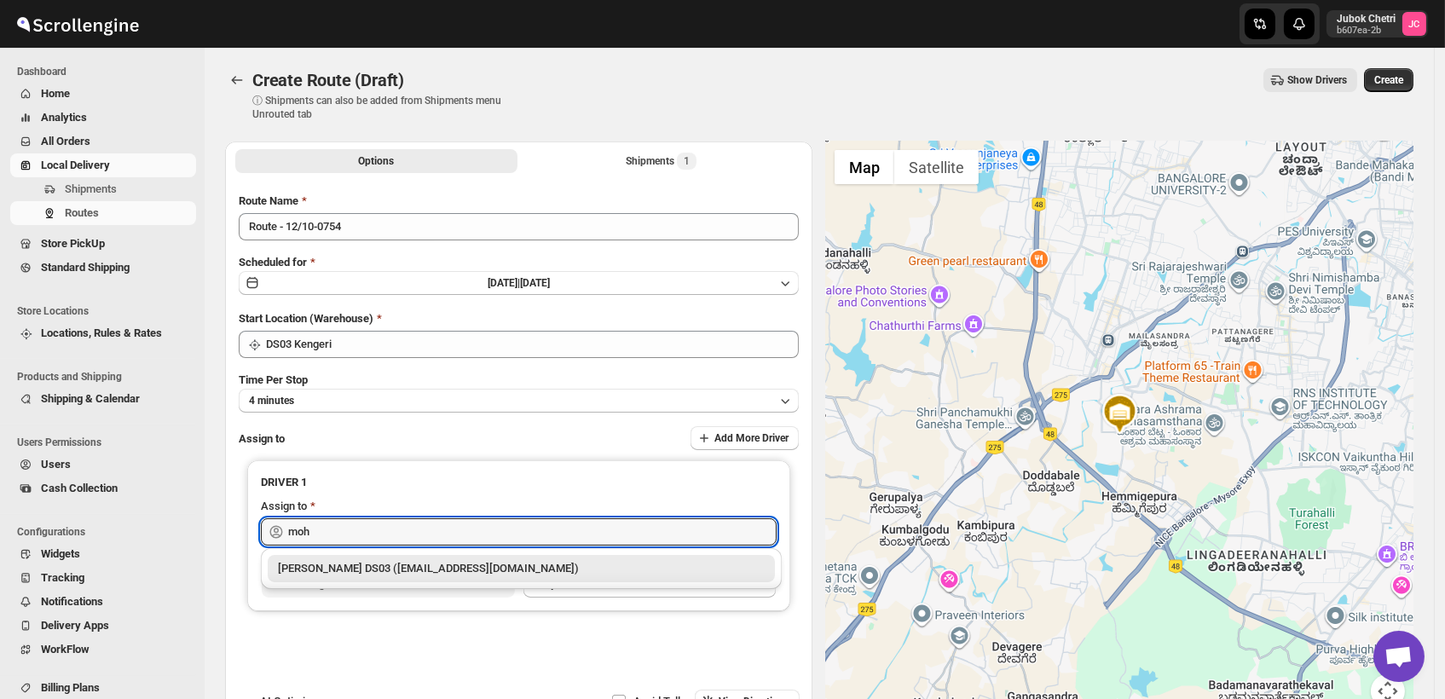
click at [485, 575] on div "Mohim uddin DS03 (veyanal843@bizmud.com)" at bounding box center [521, 568] width 487 height 17
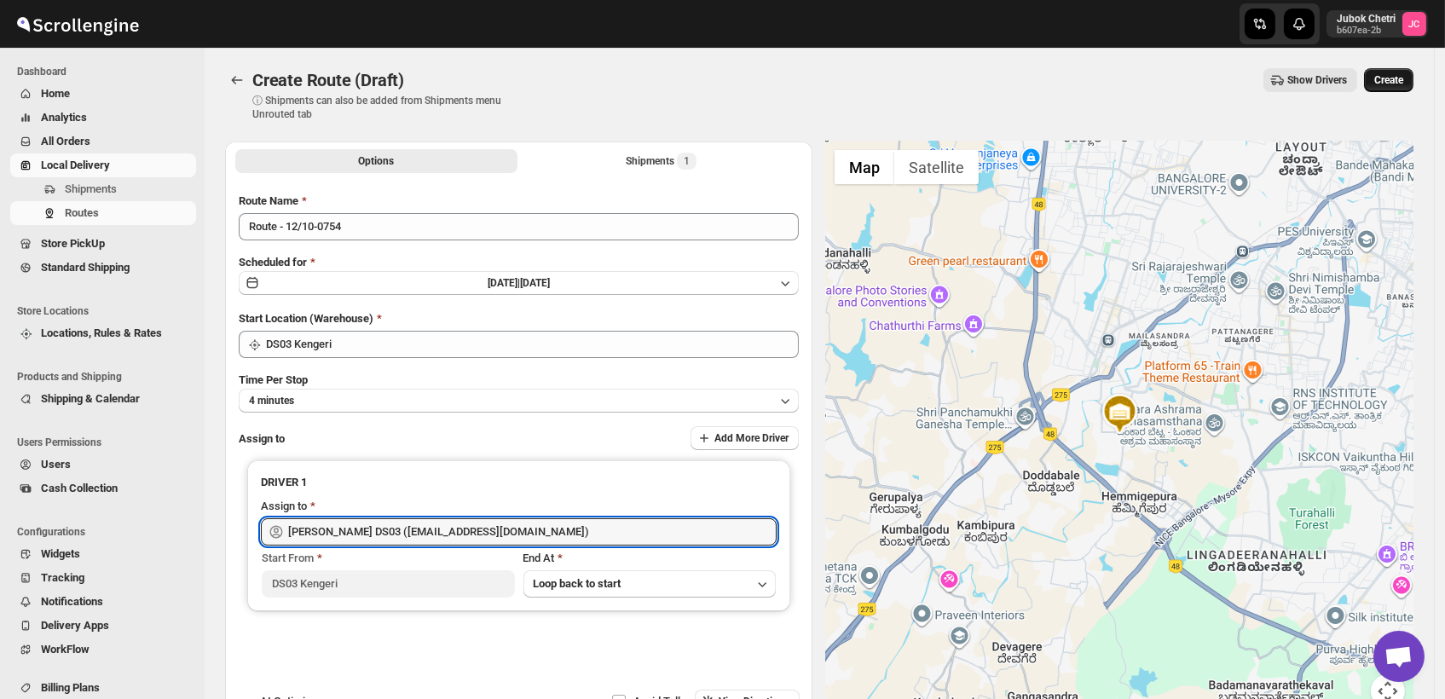
type input "Mohim uddin DS03 (veyanal843@bizmud.com)"
click at [1402, 78] on span "Create" at bounding box center [1388, 80] width 29 height 14
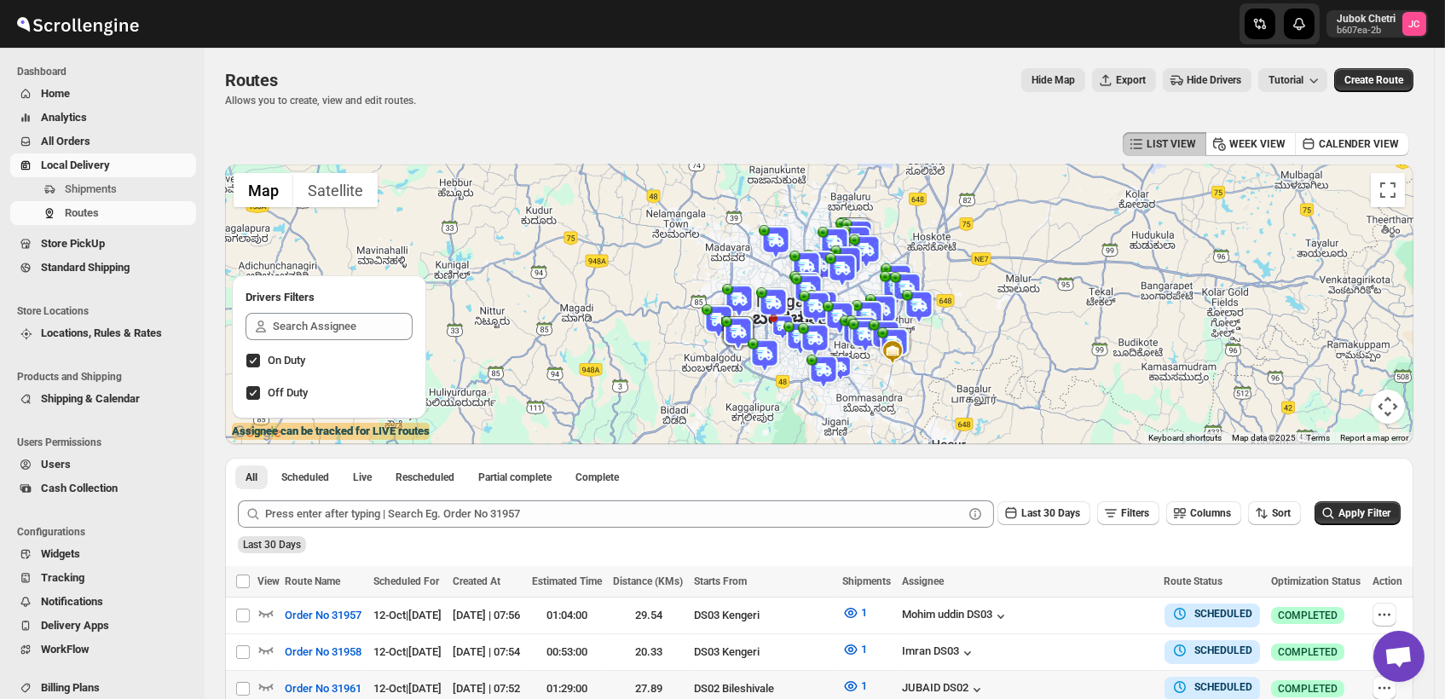
scroll to position [95, 0]
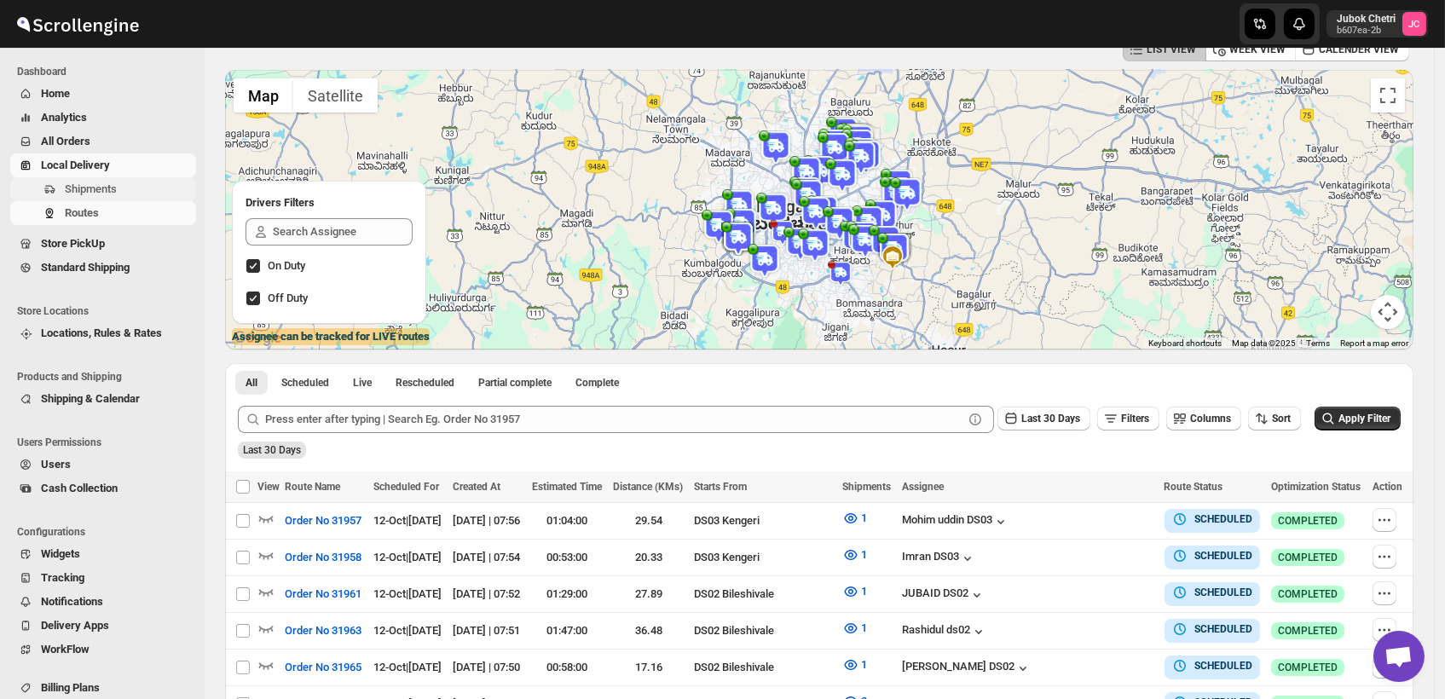
click at [116, 188] on span "Shipments" at bounding box center [129, 189] width 128 height 17
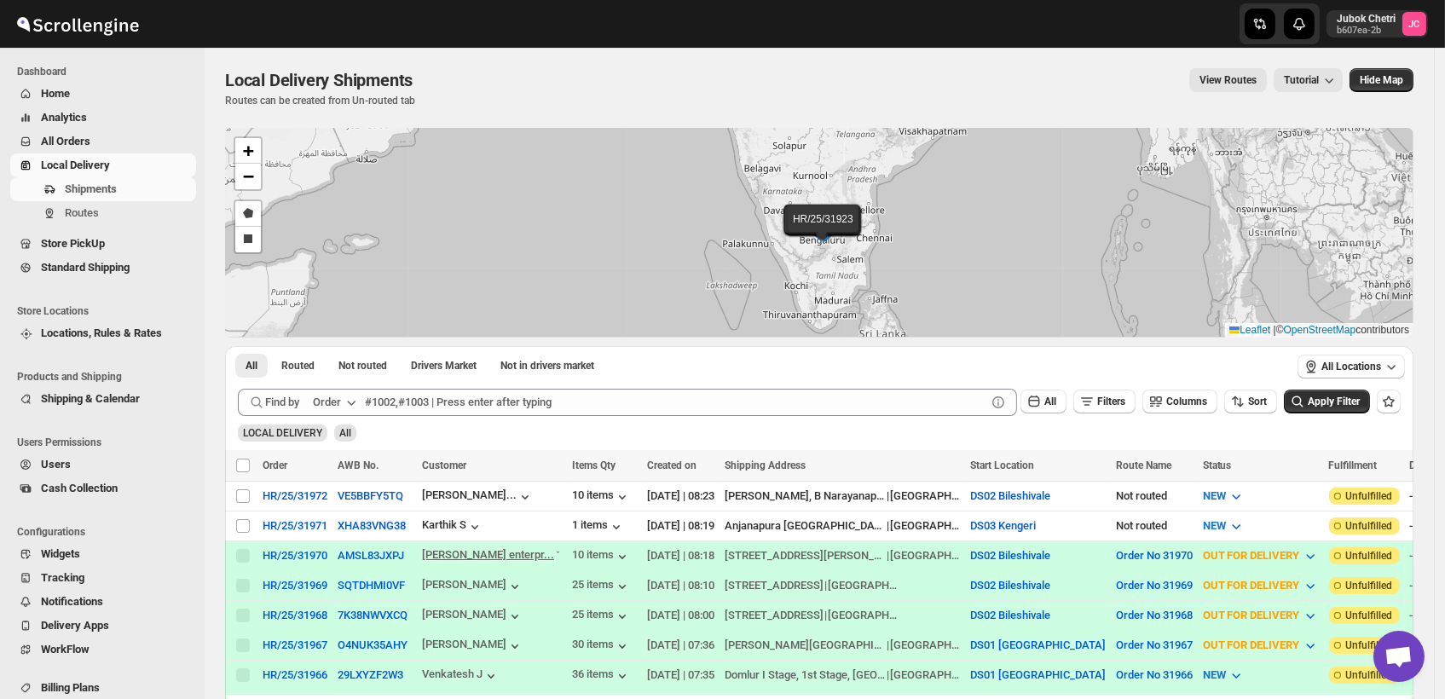
scroll to position [95, 0]
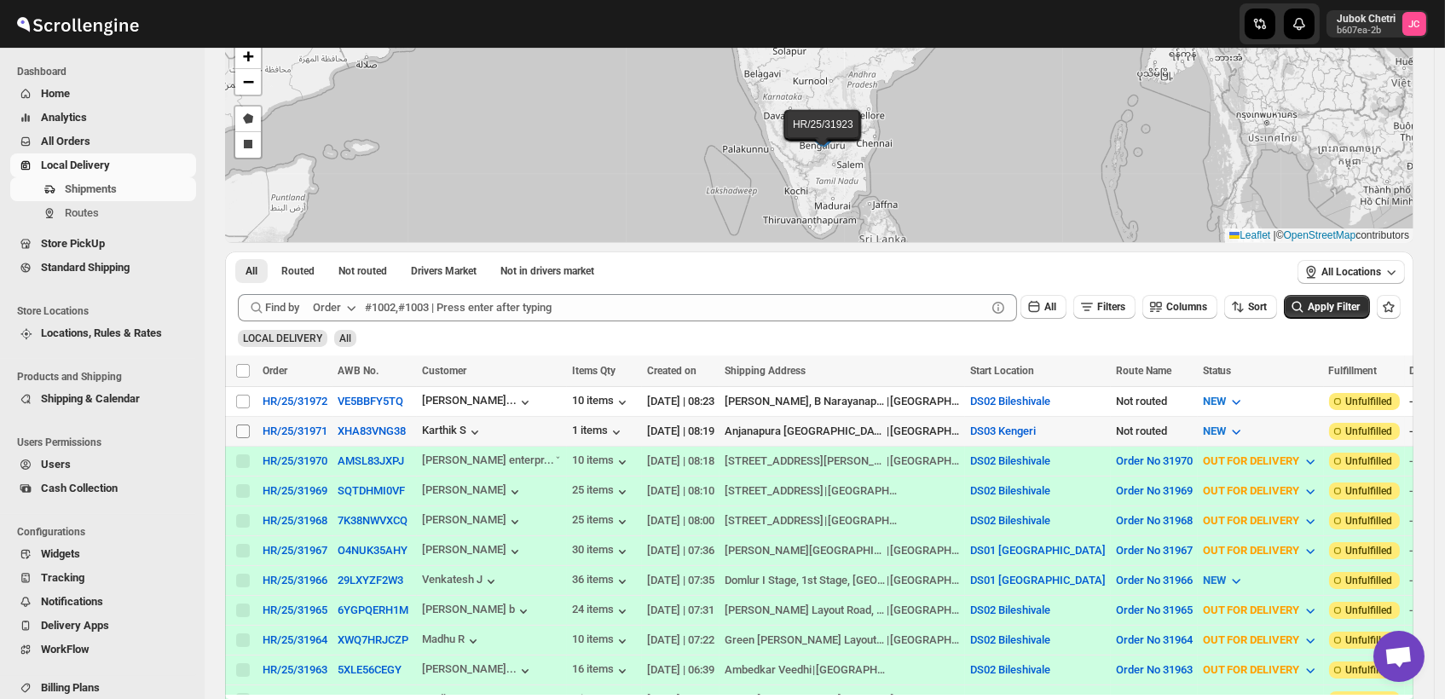
click at [245, 430] on input "Select shipment" at bounding box center [243, 432] width 14 height 14
checkbox input "true"
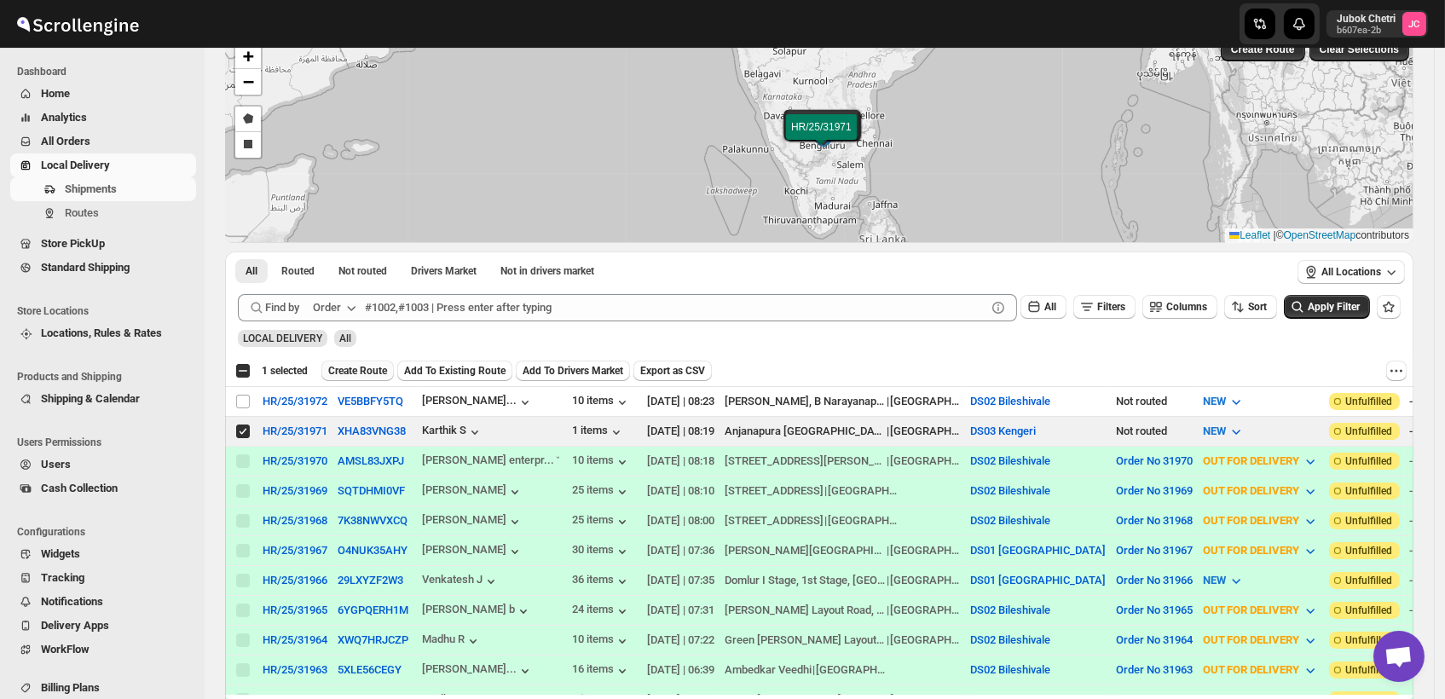
click at [364, 371] on span "Create Route" at bounding box center [357, 371] width 59 height 14
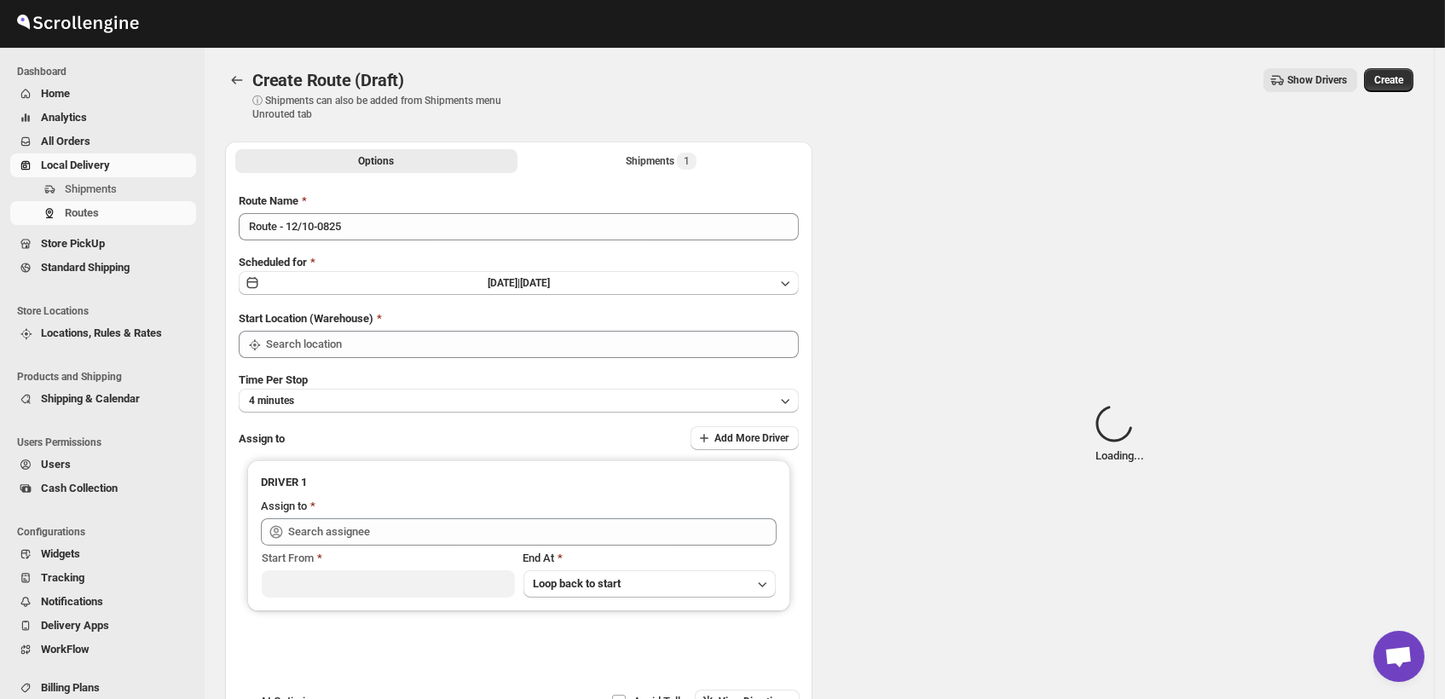
type input "DS03 Kengeri"
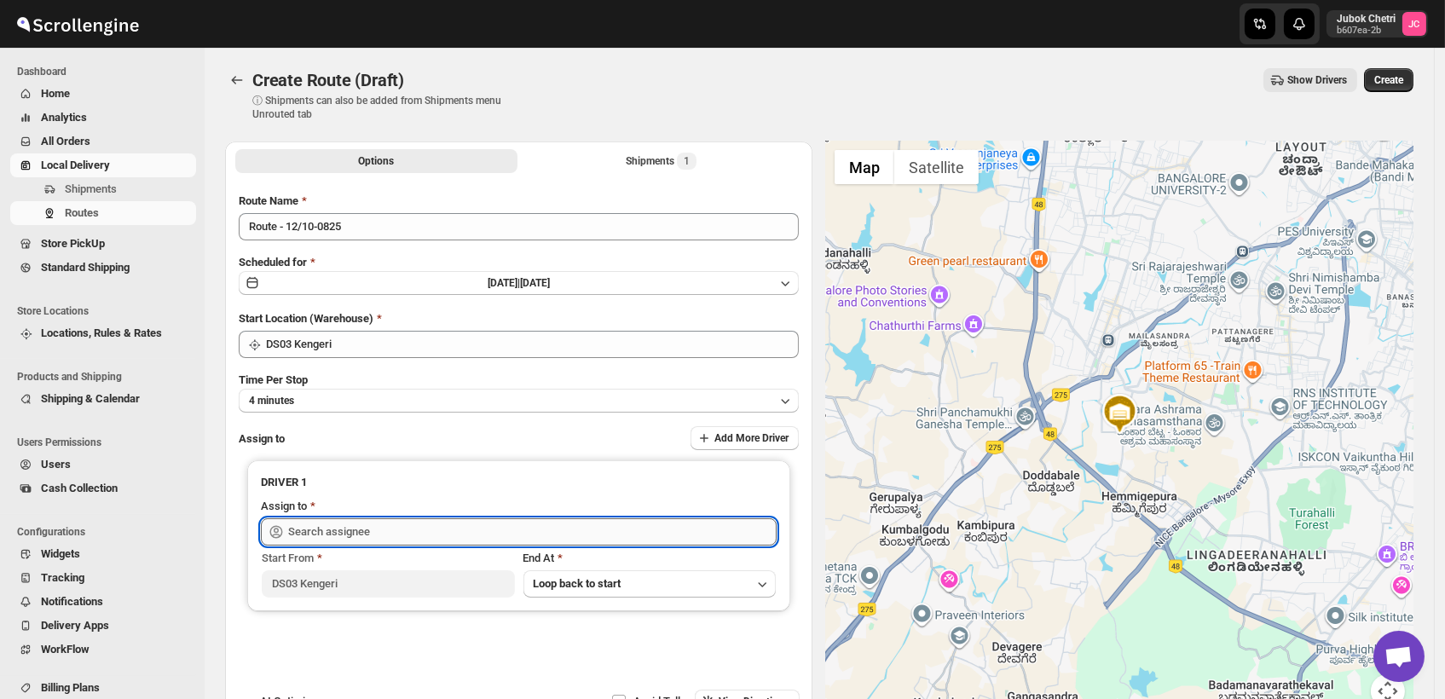
click at [402, 527] on input "text" at bounding box center [532, 531] width 489 height 27
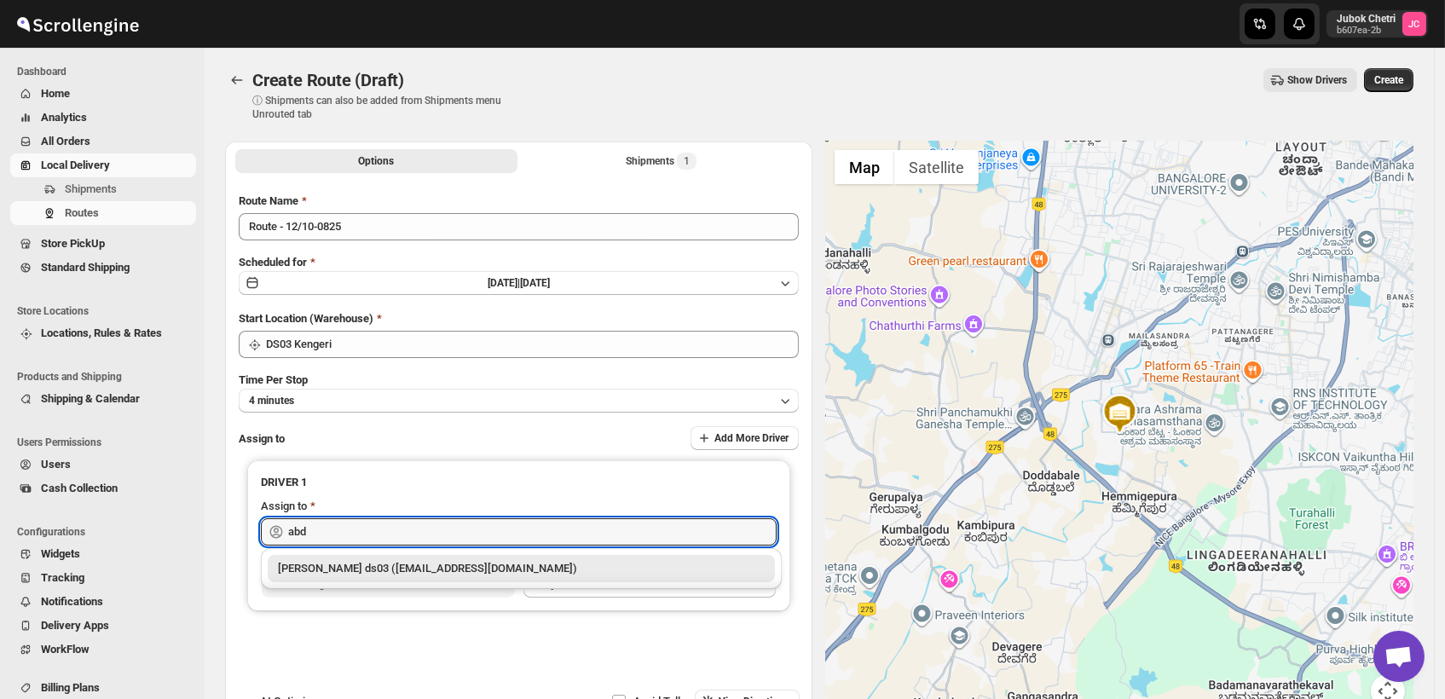
click at [427, 575] on div "Abdul Ahmed Laskar ds03 (dofesex377@dextrago.com)" at bounding box center [521, 568] width 487 height 17
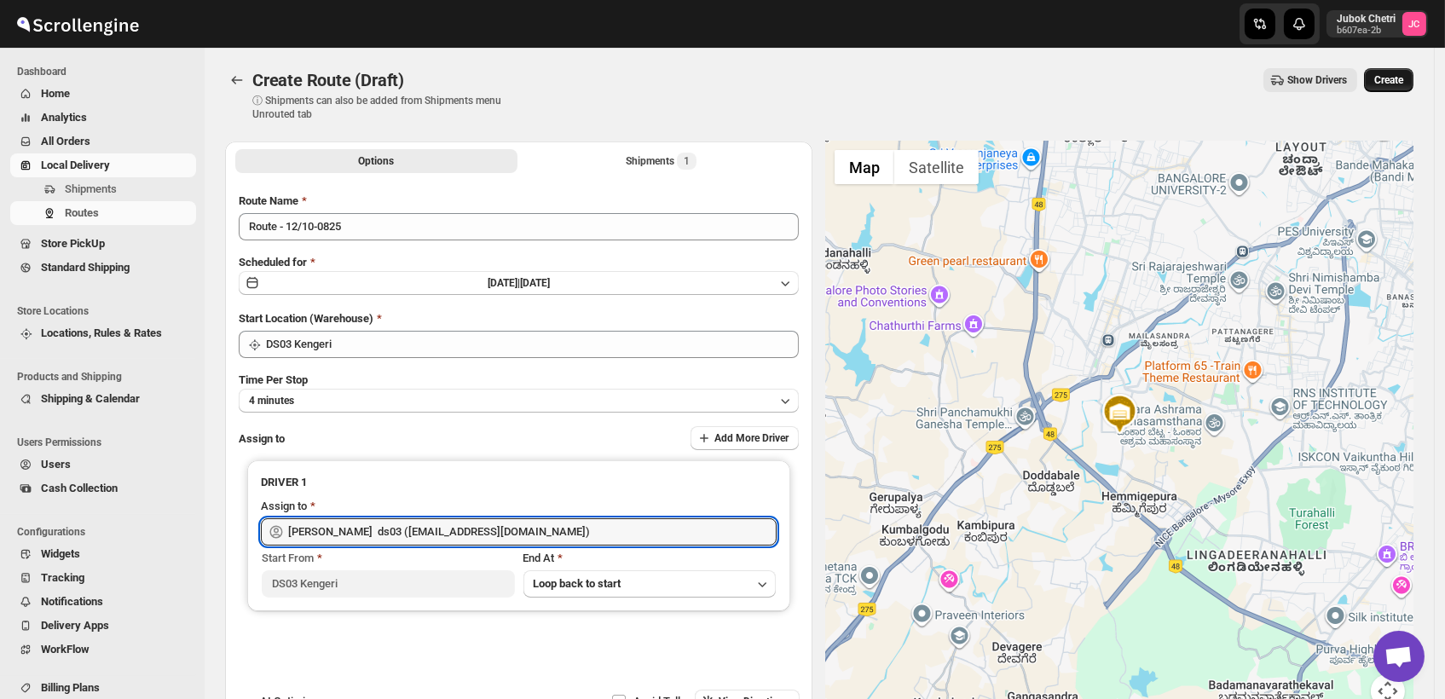
type input "Abdul Ahmed Laskar ds03 (dofesex377@dextrago.com)"
drag, startPoint x: 1394, startPoint y: 77, endPoint x: 1396, endPoint y: 67, distance: 10.4
click at [1396, 67] on div "Create Route (Draft). This page is ready Create Route (Draft) ⓘ Shipments can a…" at bounding box center [819, 95] width 1189 height 94
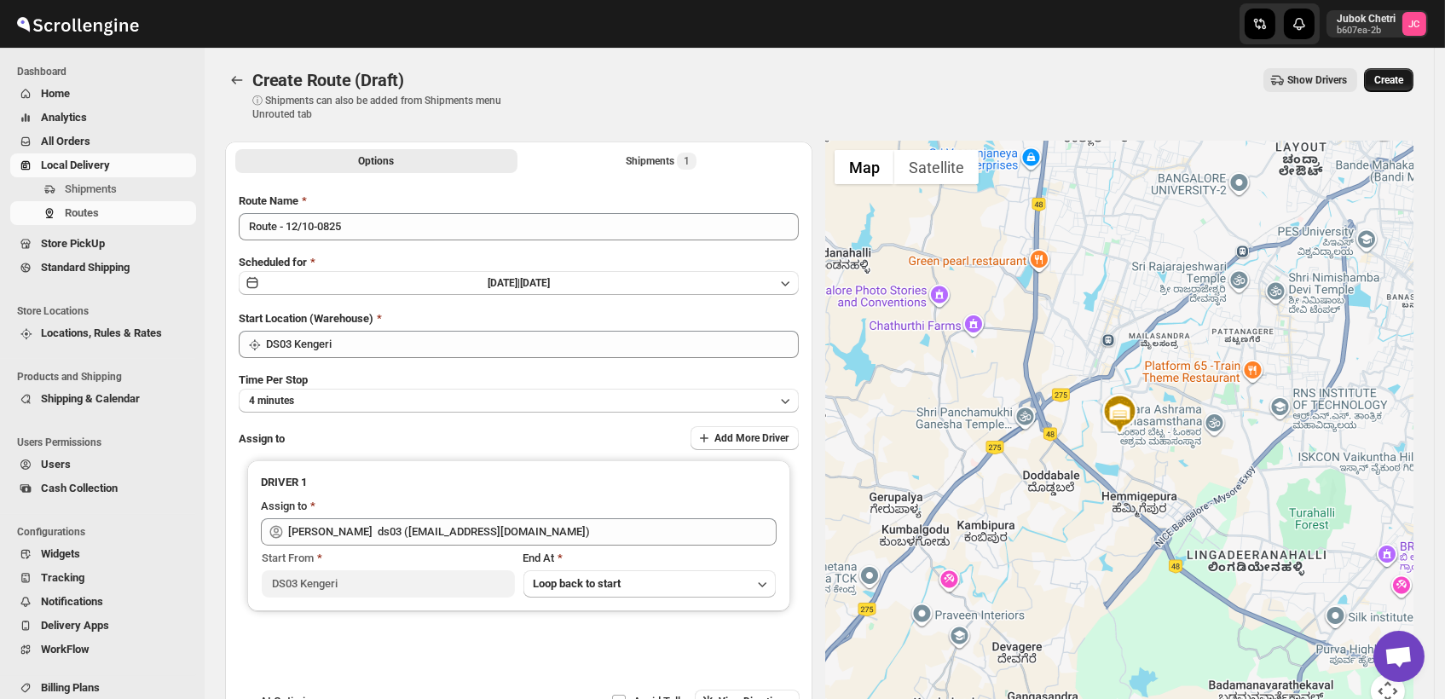
click at [1403, 77] on span "Create" at bounding box center [1388, 80] width 29 height 14
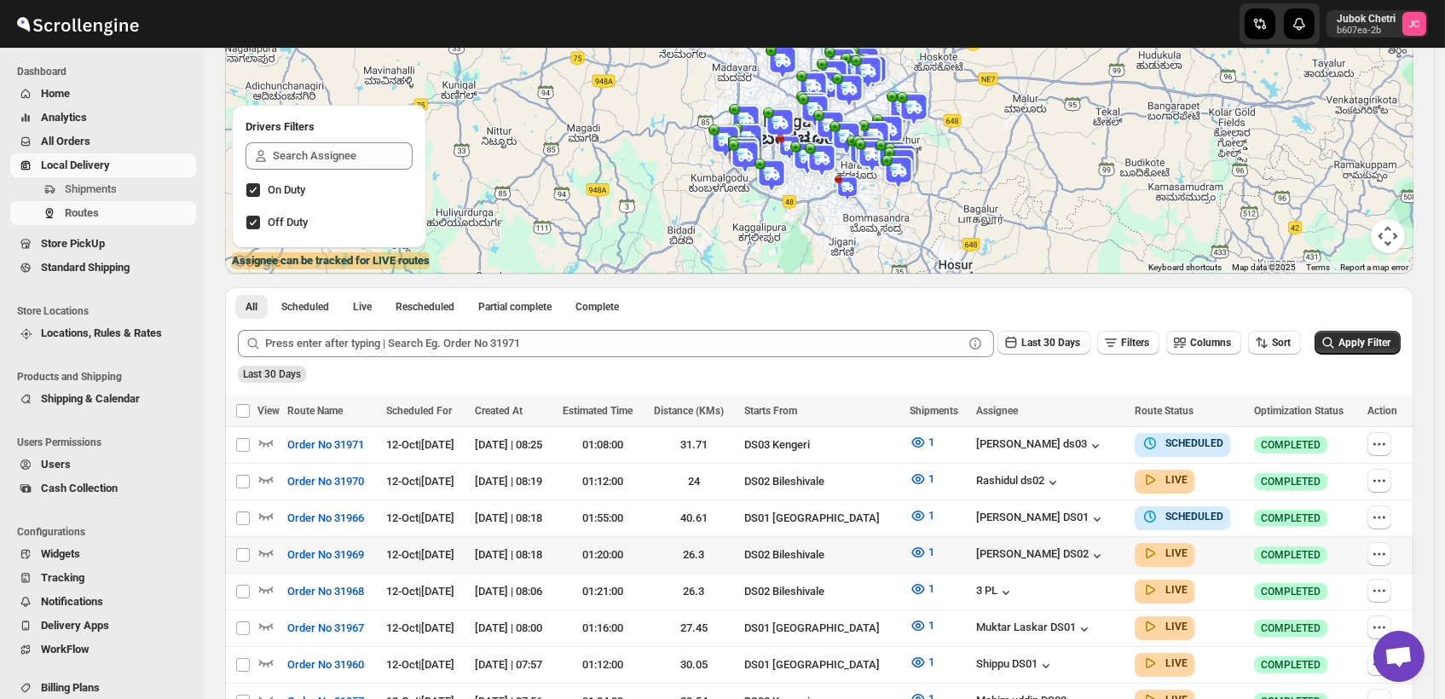
scroll to position [189, 0]
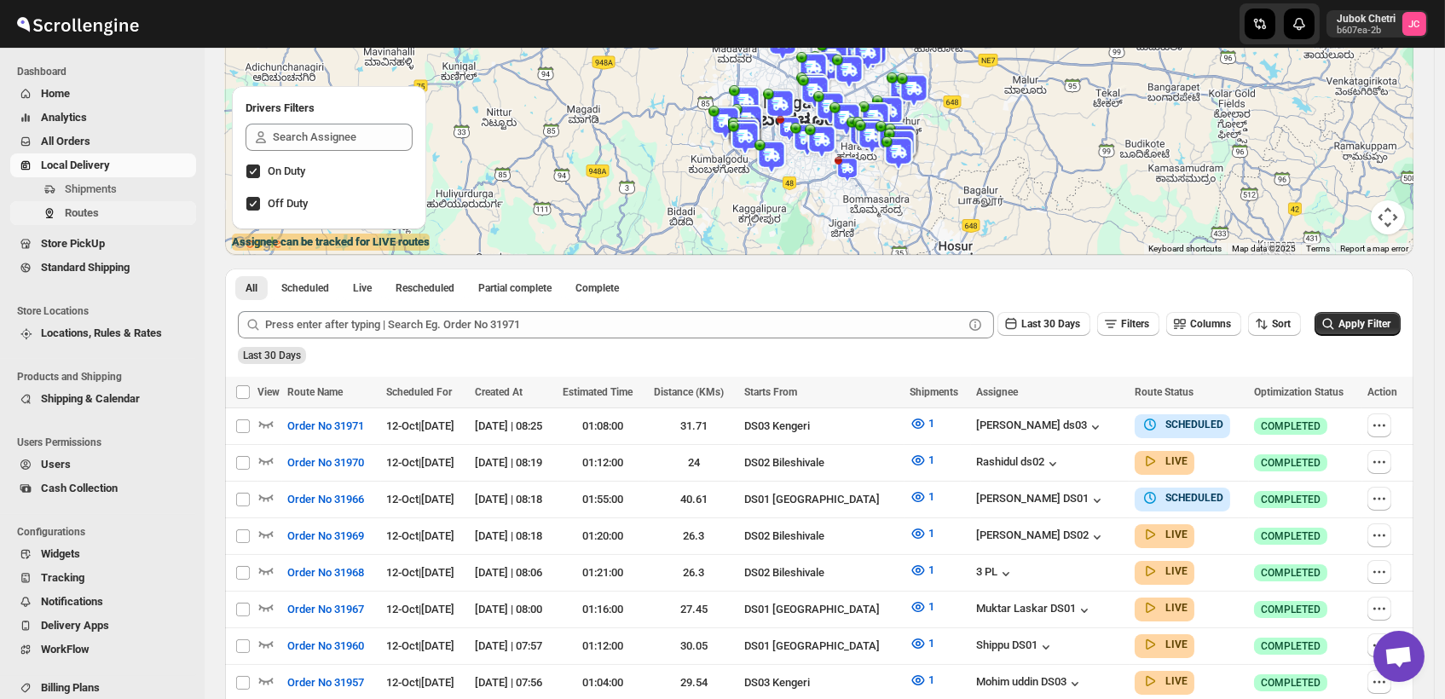
click at [116, 217] on span "Routes" at bounding box center [129, 213] width 128 height 17
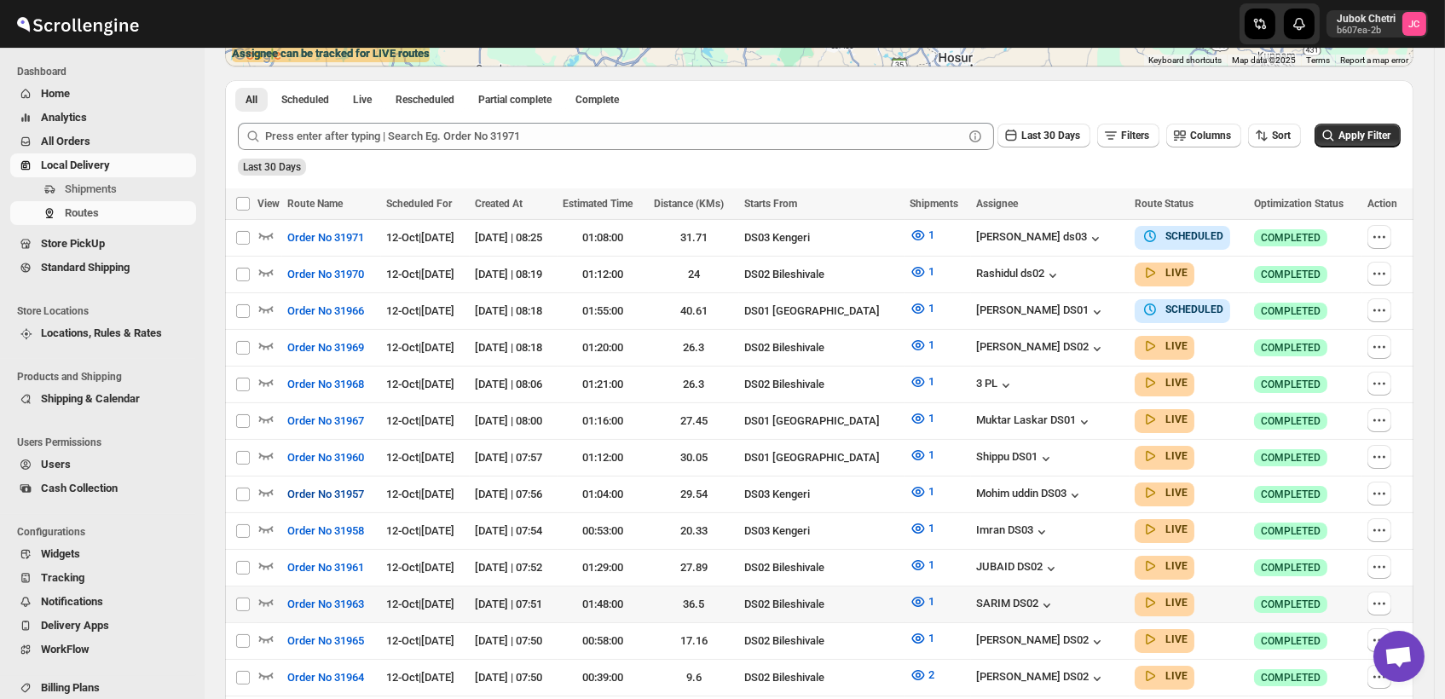
scroll to position [379, 0]
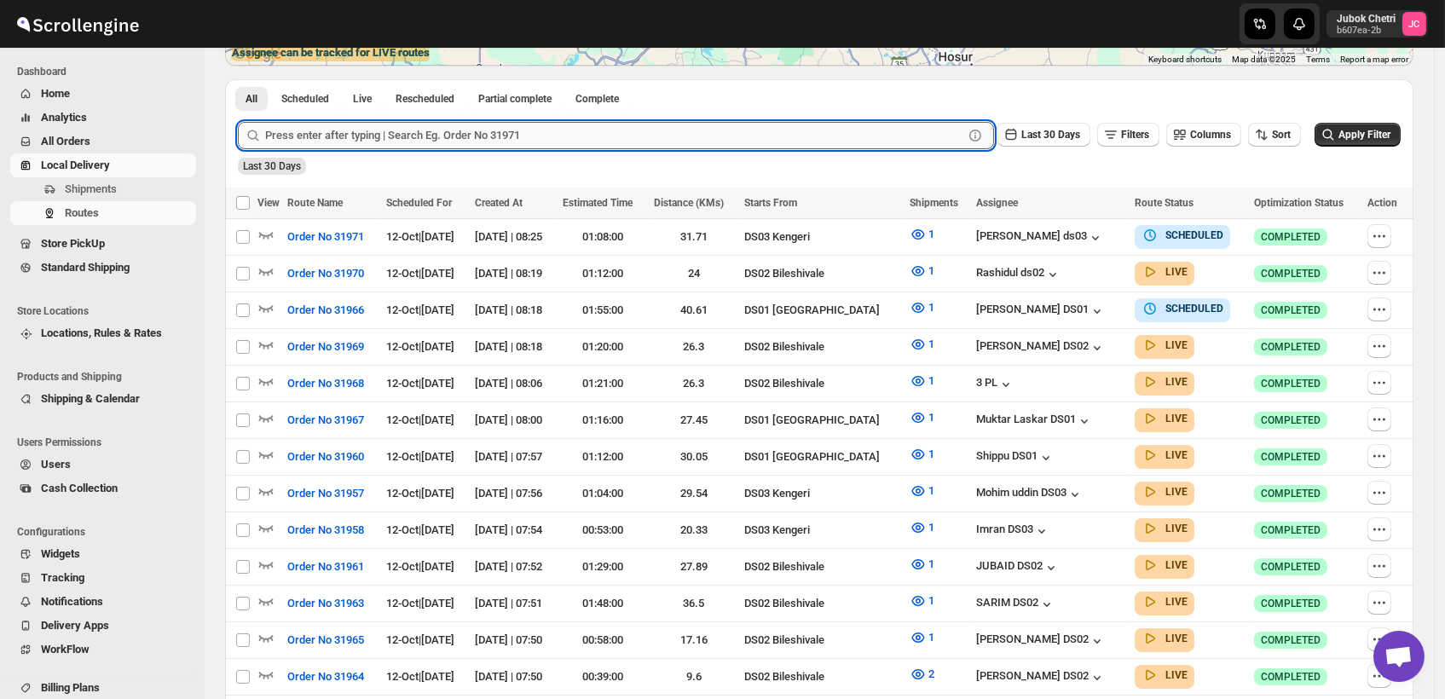
click at [370, 138] on input "text" at bounding box center [614, 135] width 698 height 27
type input "31959"
click at [1401, 130] on button "Apply Filter" at bounding box center [1358, 135] width 86 height 24
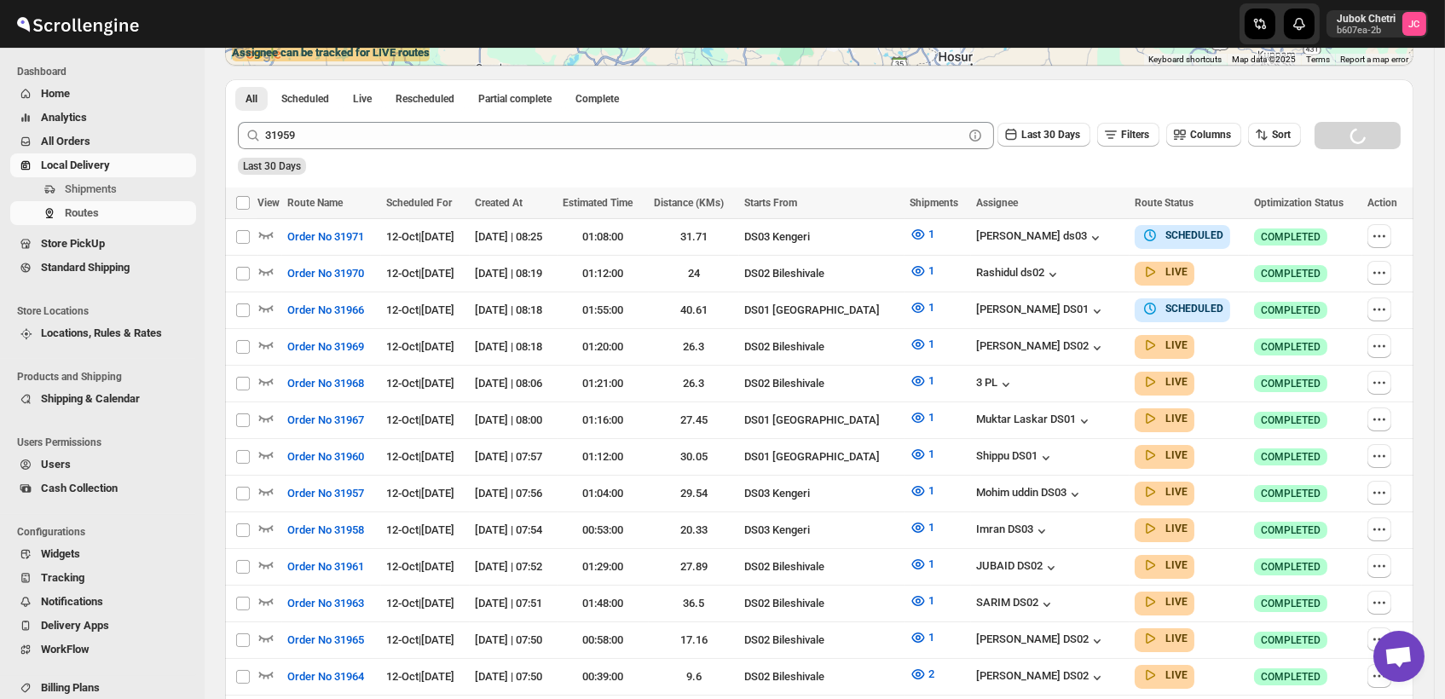
scroll to position [62, 0]
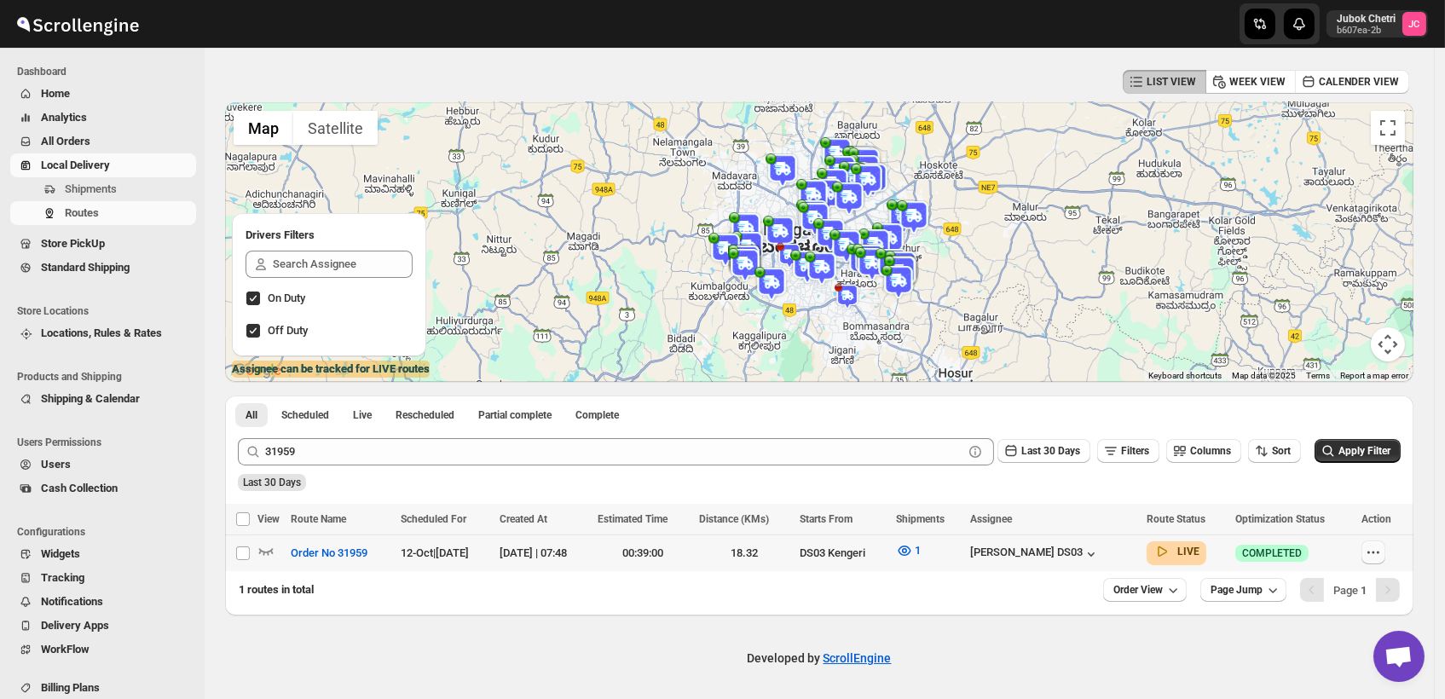
click at [1380, 554] on icon "button" at bounding box center [1373, 552] width 17 height 17
checkbox input "true"
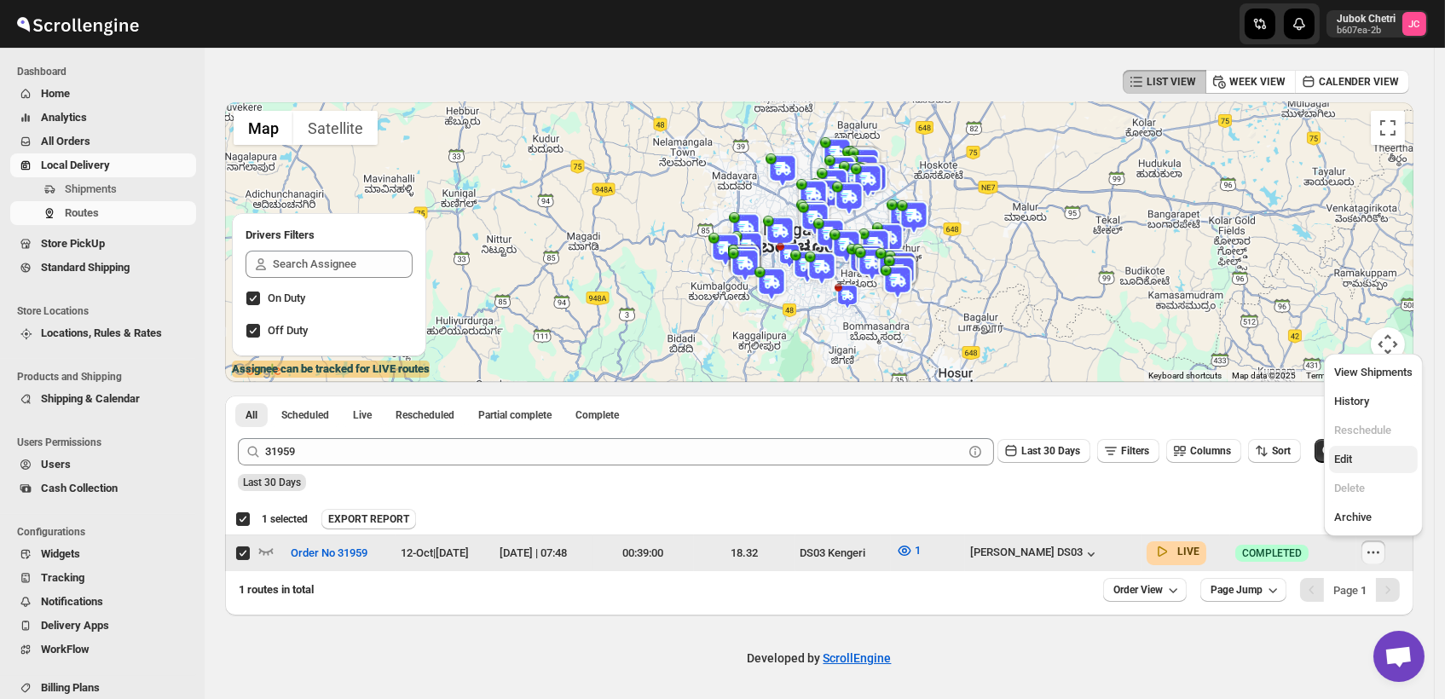
click at [1353, 456] on span "Edit" at bounding box center [1373, 459] width 78 height 17
checkbox input "false"
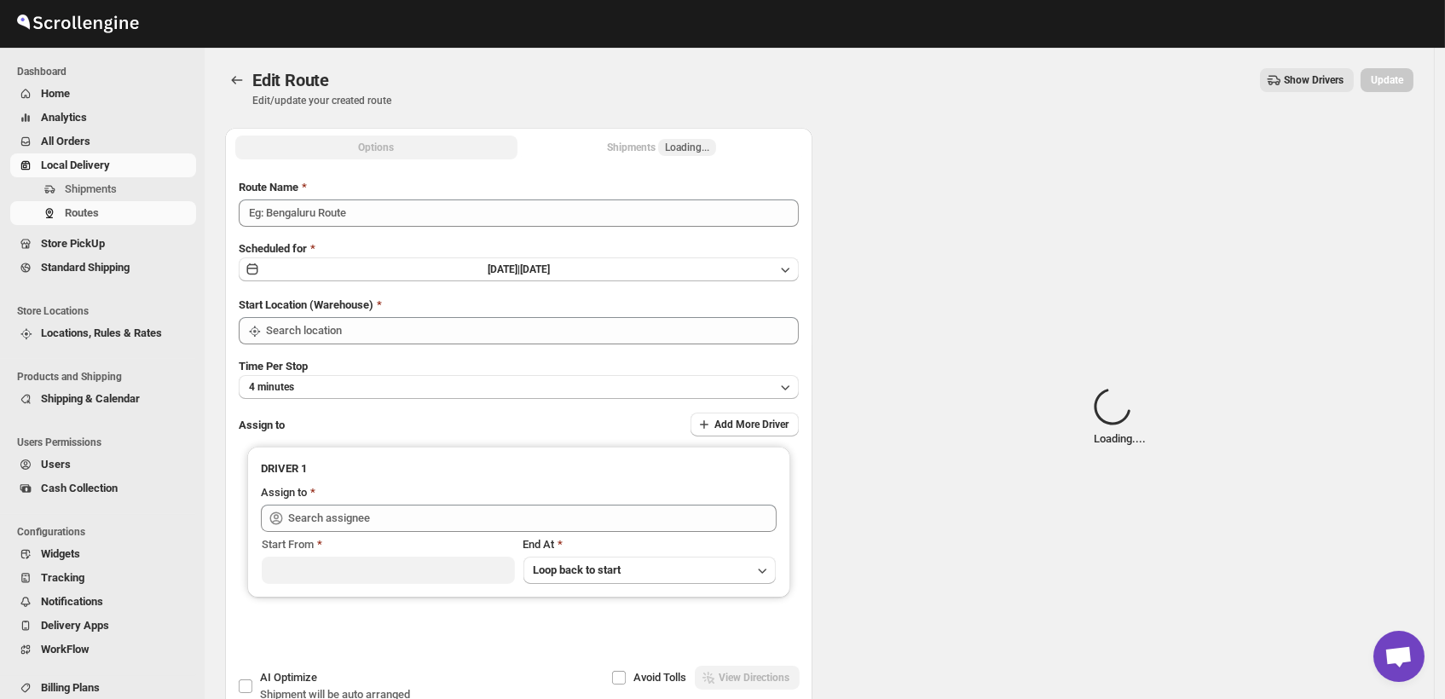
type input "Order No 31959"
type input "DS03 Kengeri"
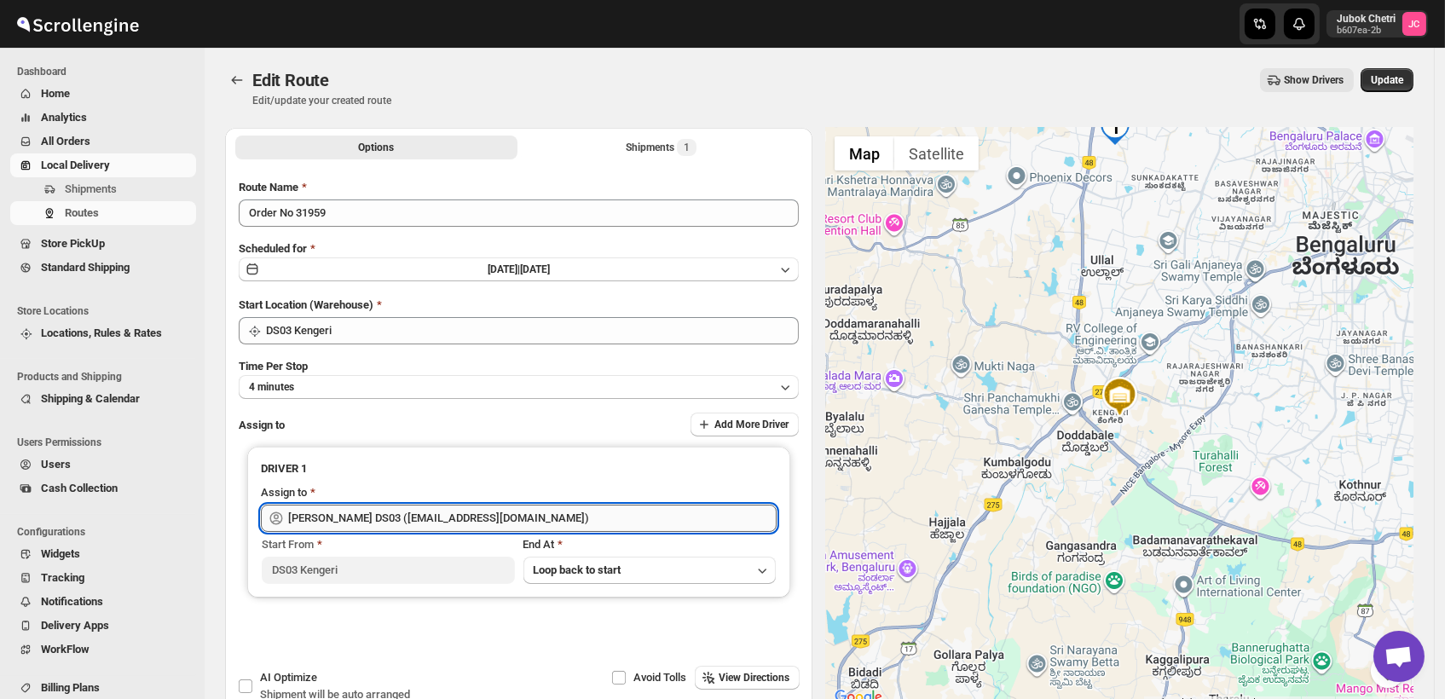
click at [543, 519] on input "Saibur Rahman DS03 (novenik154@ihnpo.com)" at bounding box center [532, 518] width 489 height 27
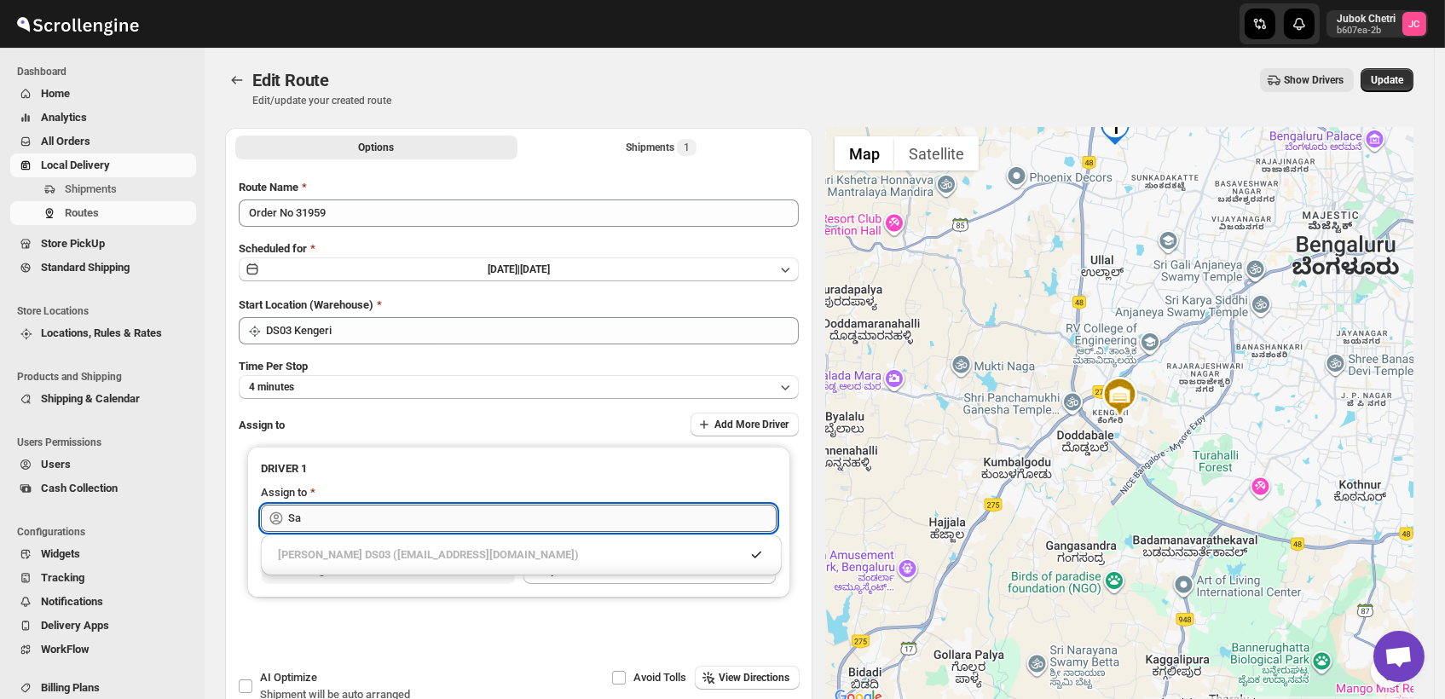
type input "S"
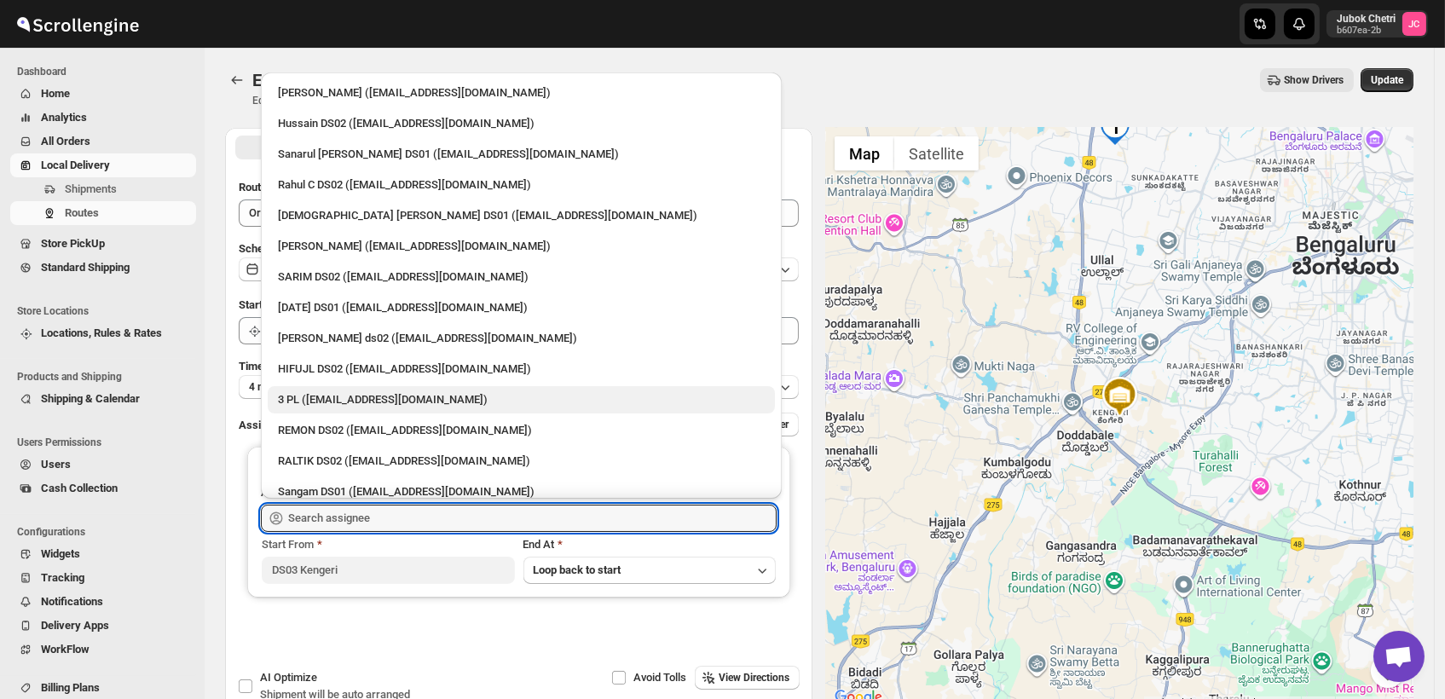
click at [362, 404] on div "3 PL (hello@home-run.co)" at bounding box center [521, 399] width 487 height 17
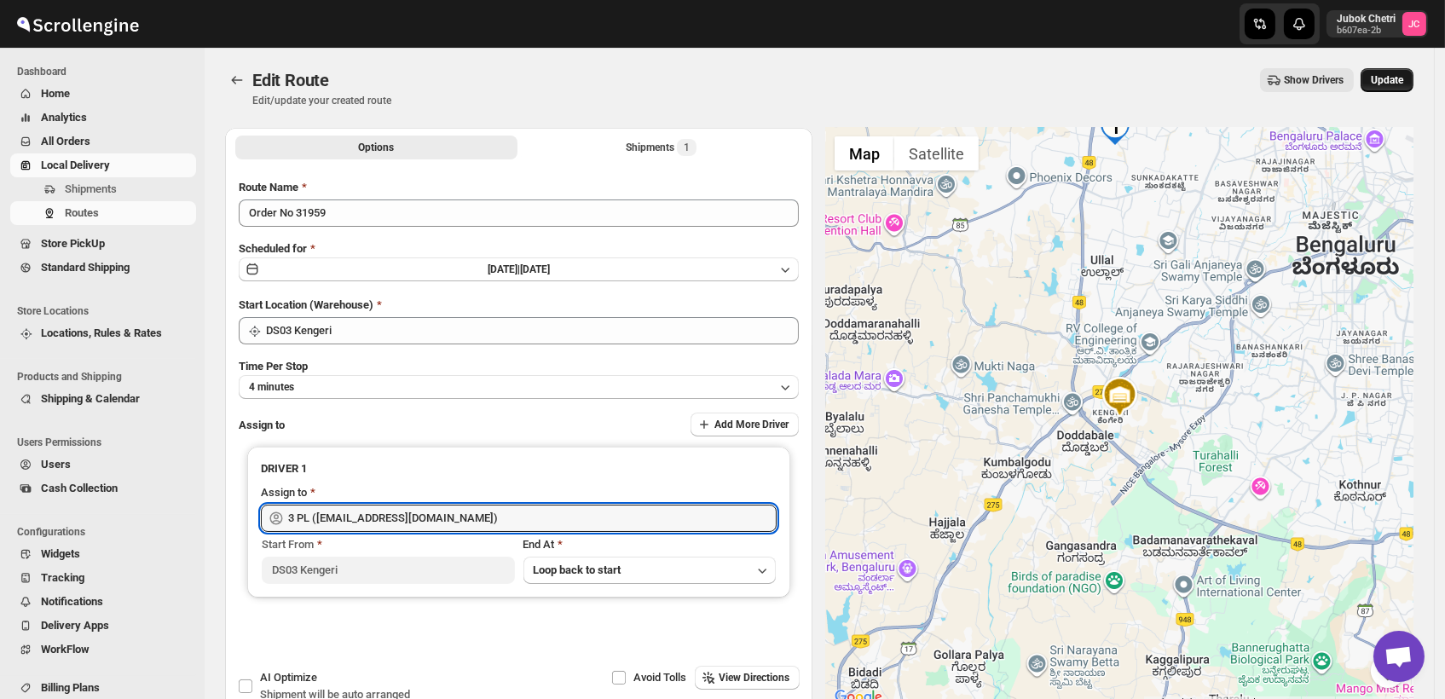
type input "3 PL (hello@home-run.co)"
click at [1380, 78] on span "Update" at bounding box center [1387, 80] width 32 height 14
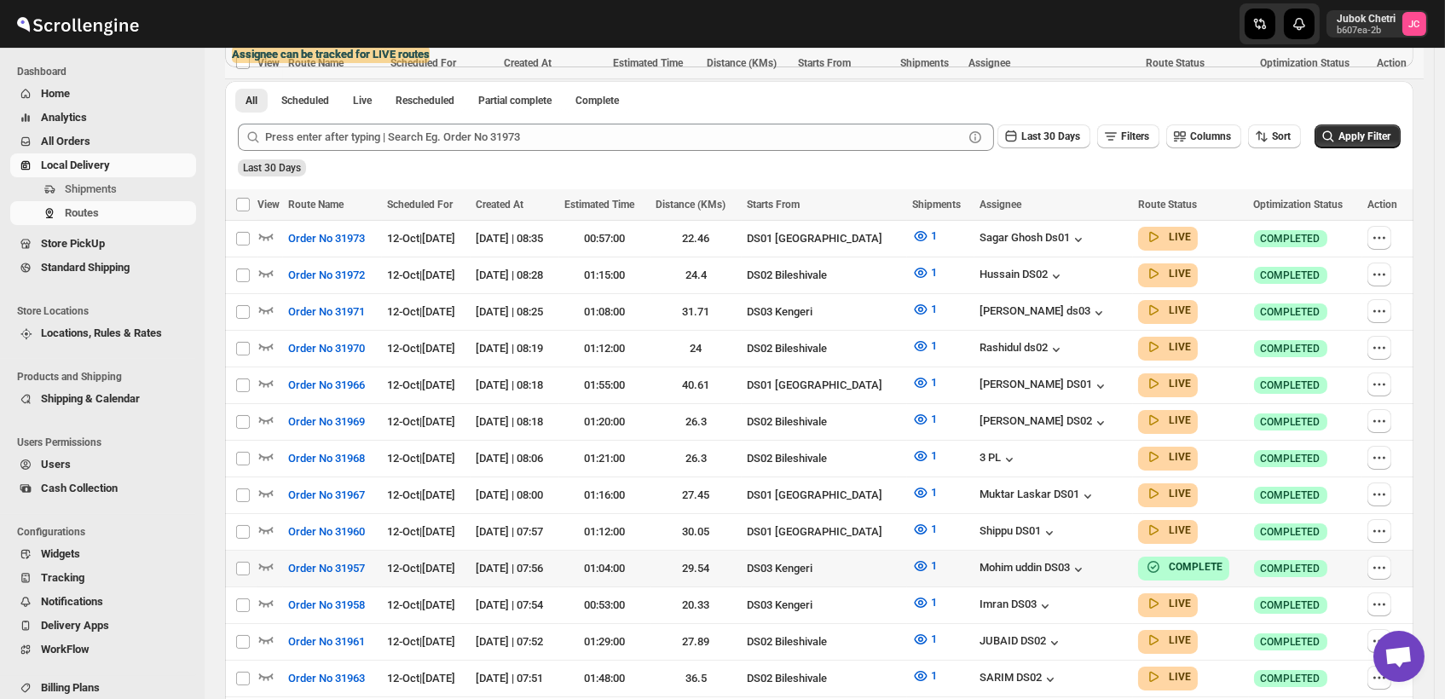
scroll to position [568, 0]
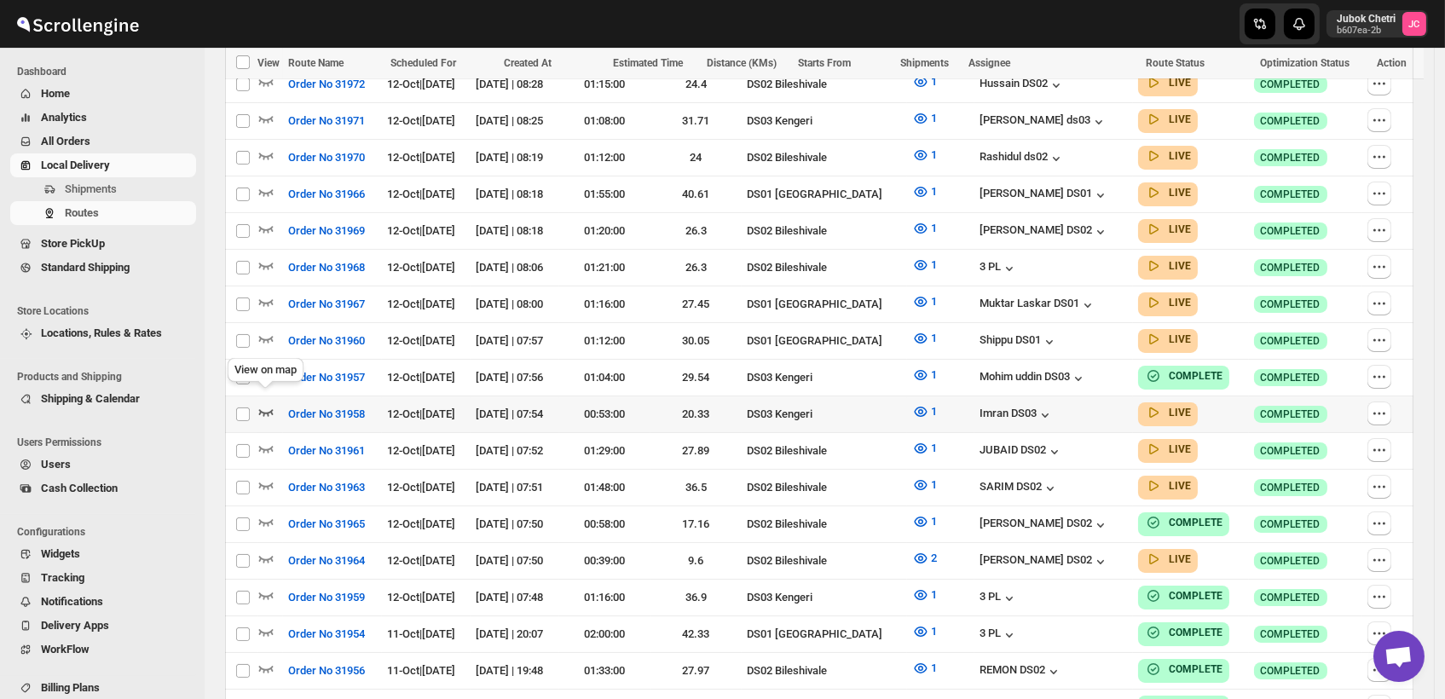
click at [261, 403] on icon "button" at bounding box center [265, 411] width 17 height 17
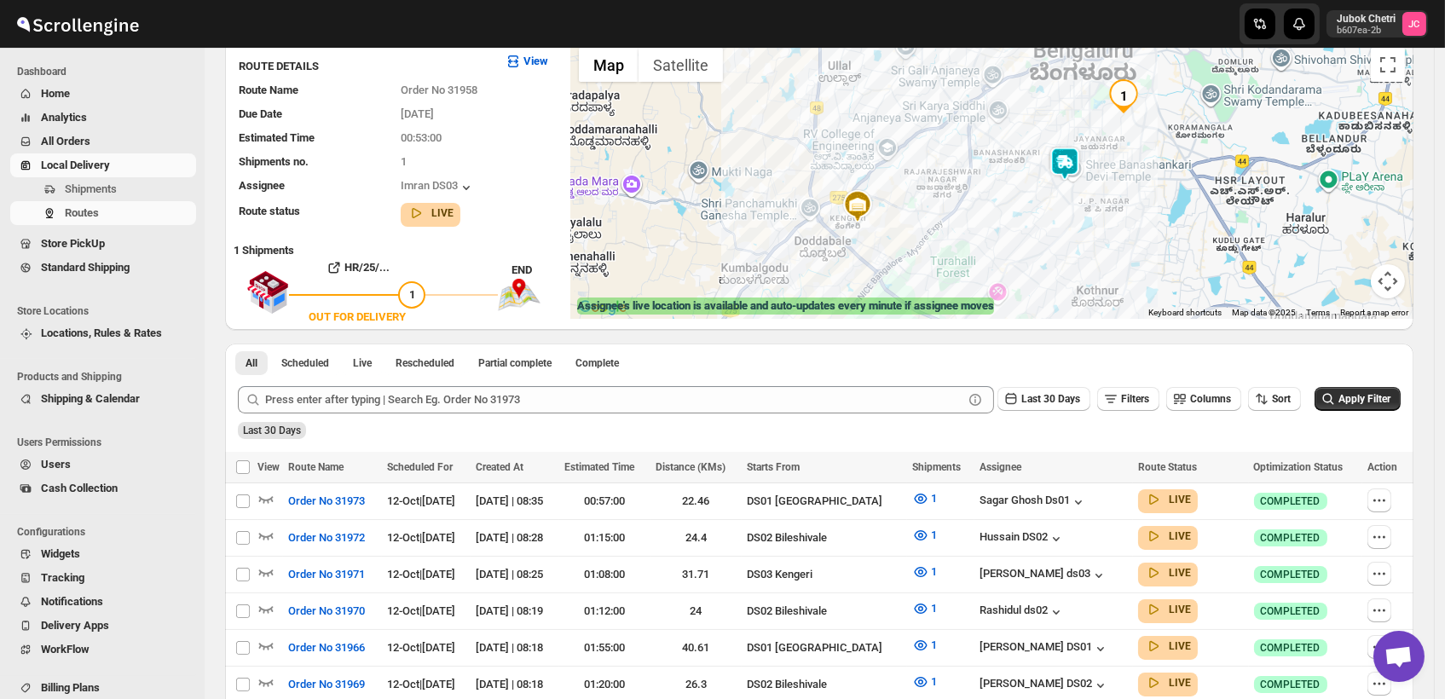
scroll to position [0, 0]
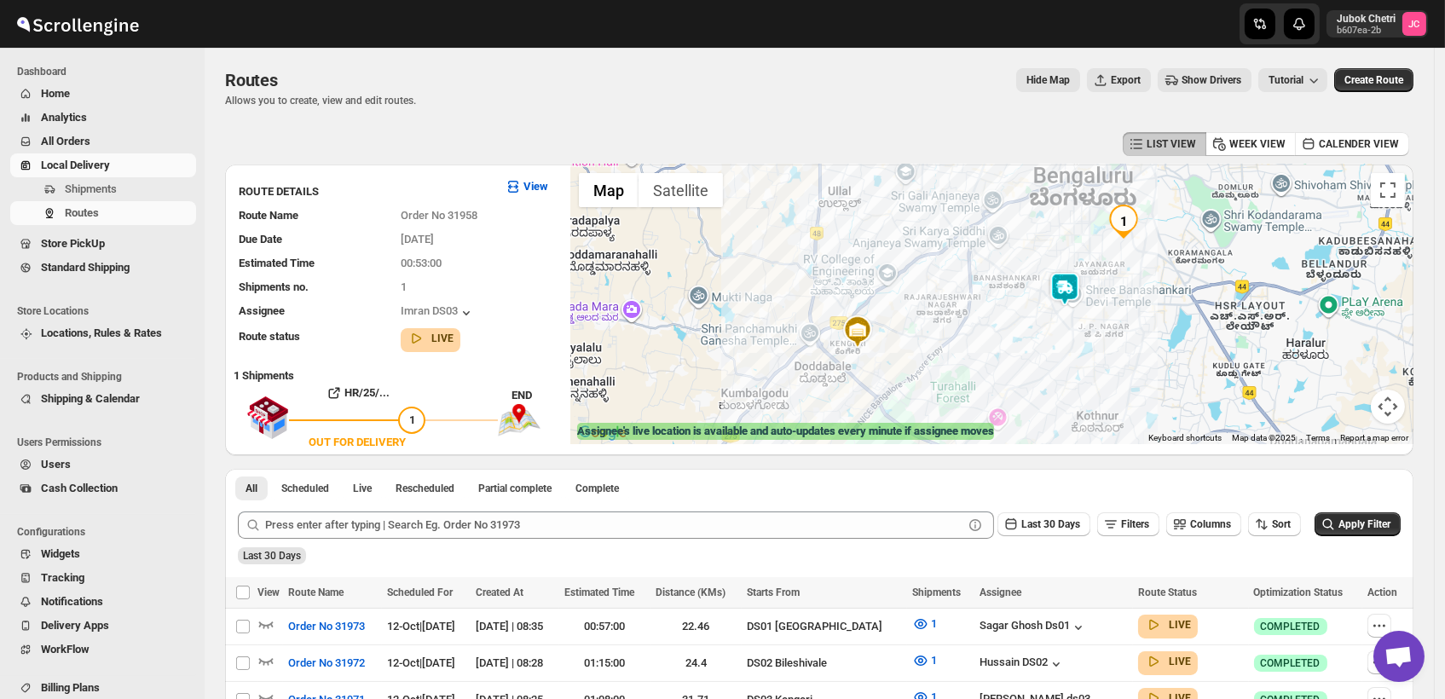
click at [1077, 288] on img at bounding box center [1065, 289] width 34 height 34
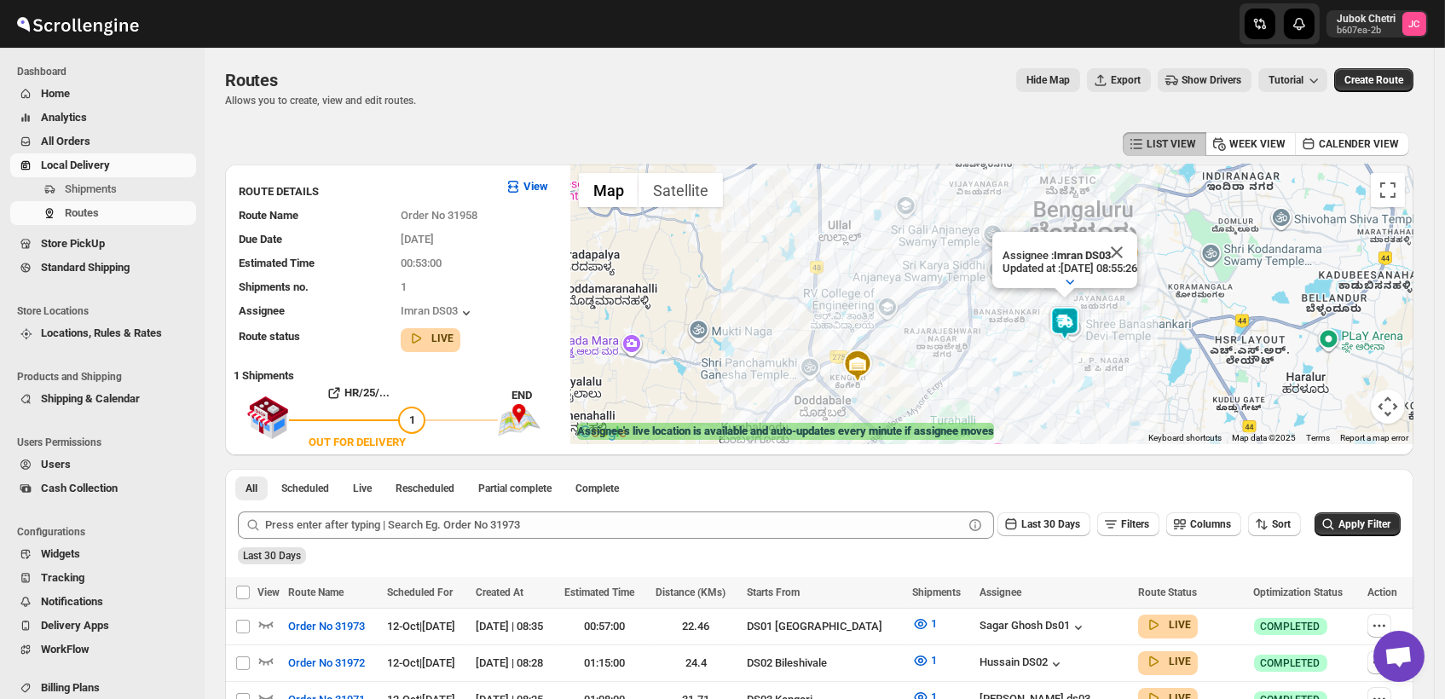
click at [1073, 322] on img at bounding box center [1065, 323] width 34 height 34
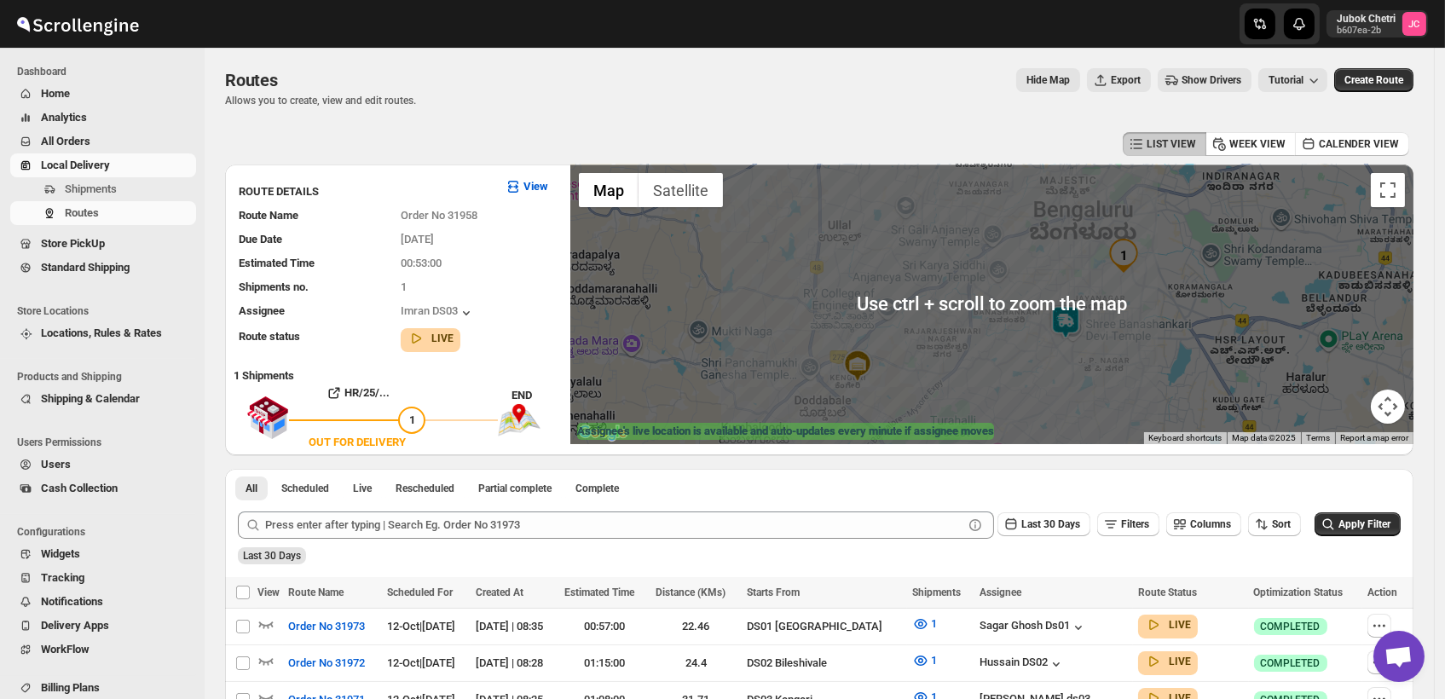
click at [1081, 346] on div "To navigate, press the arrow keys." at bounding box center [991, 305] width 843 height 280
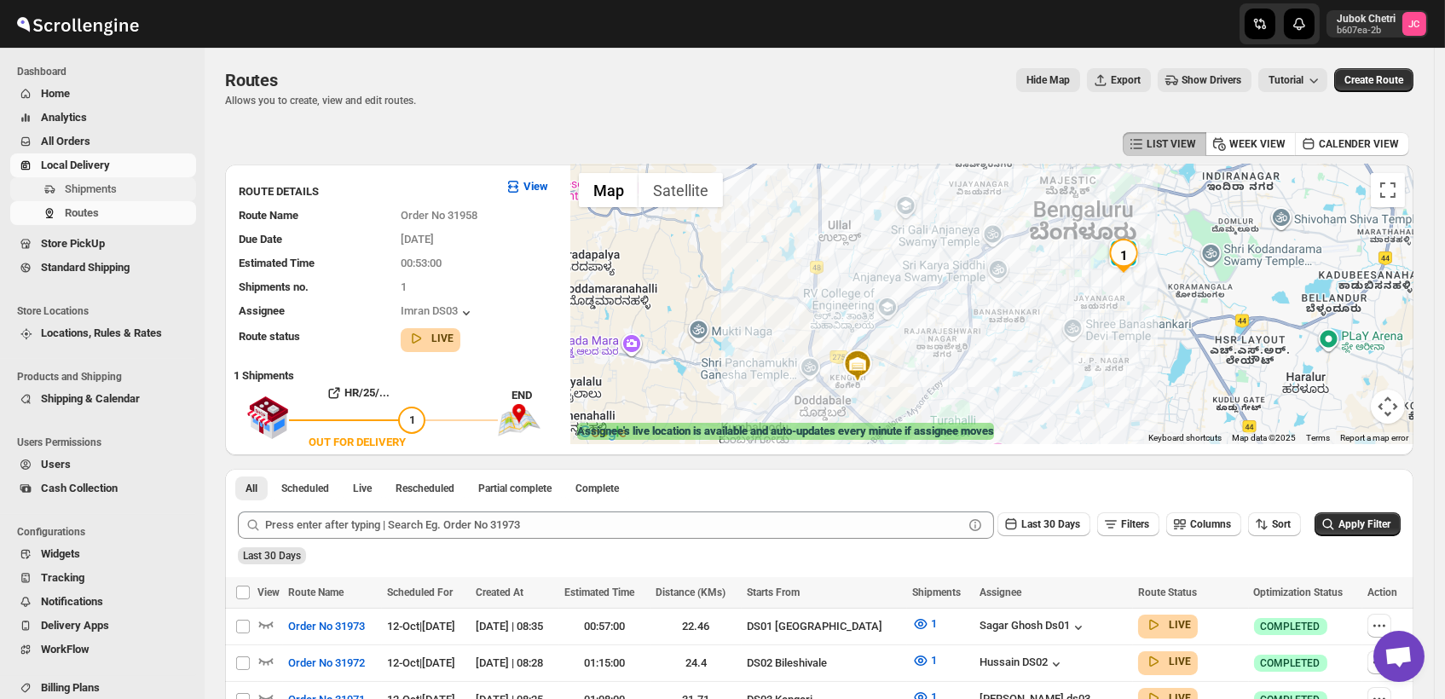
click at [127, 191] on span "Shipments" at bounding box center [129, 189] width 128 height 17
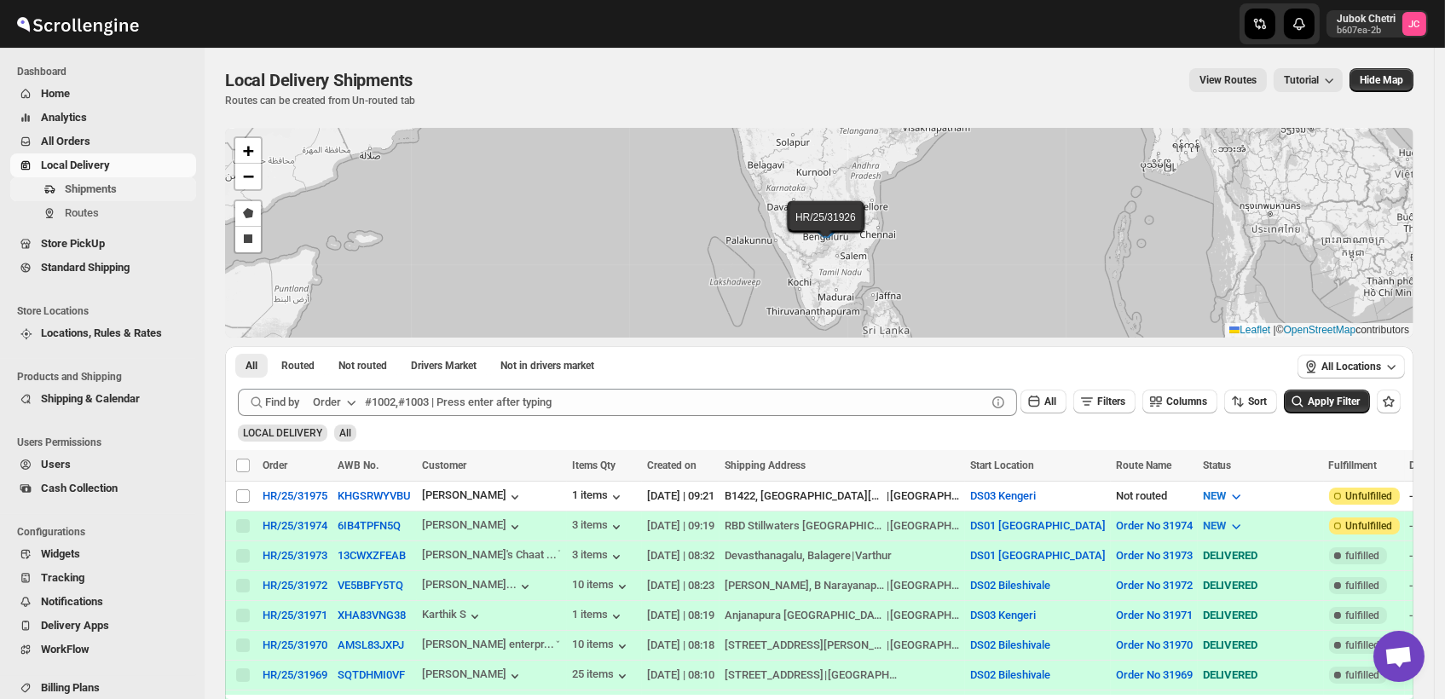
click at [123, 186] on span "Shipments" at bounding box center [129, 189] width 128 height 17
click at [246, 499] on input "Select shipment" at bounding box center [243, 496] width 14 height 14
checkbox input "true"
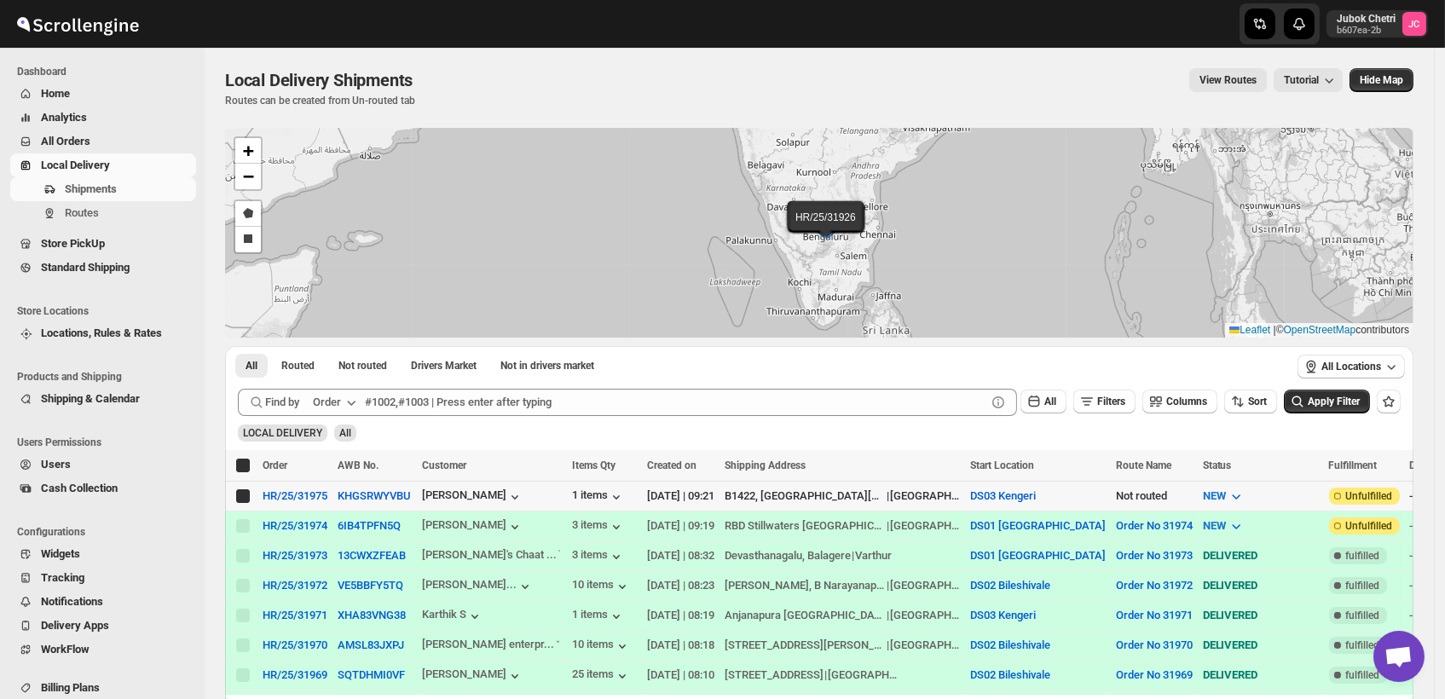
checkbox input "true"
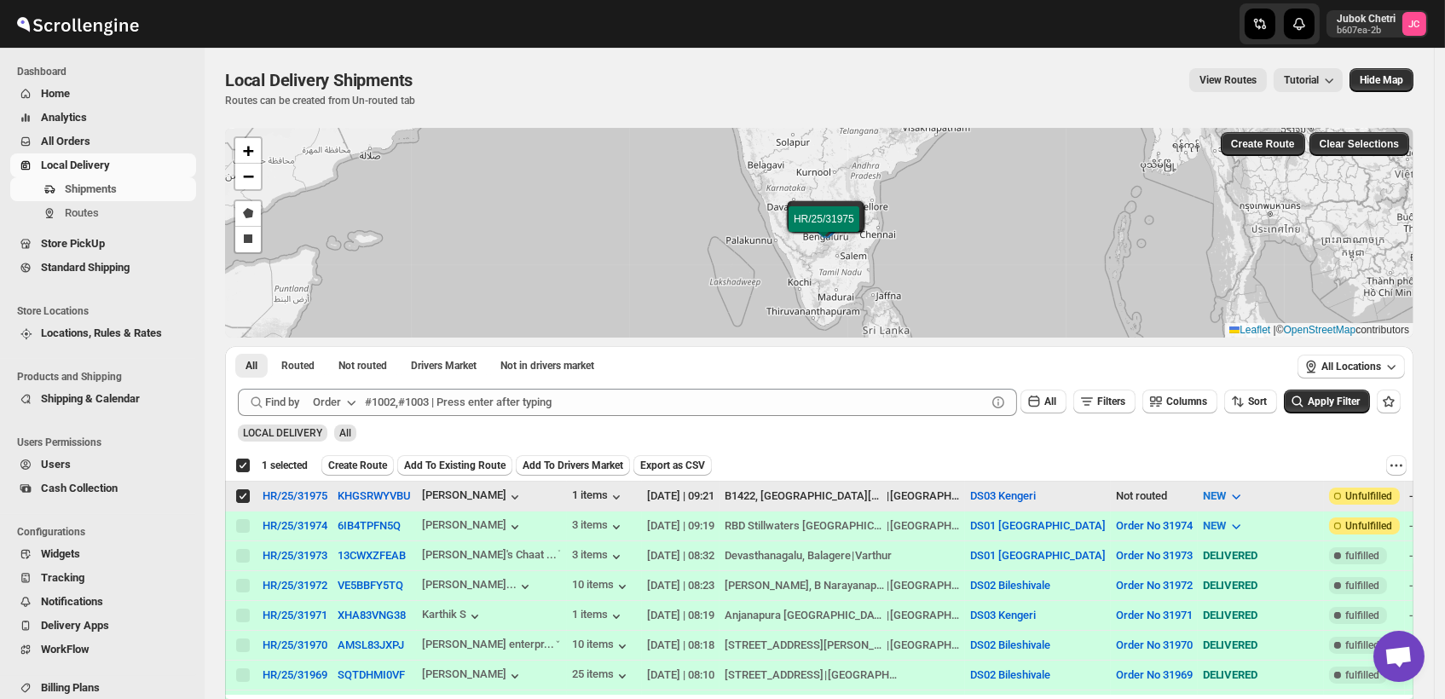
click at [246, 499] on input "Select shipment" at bounding box center [243, 496] width 14 height 14
checkbox input "false"
